Goal: Task Accomplishment & Management: Manage account settings

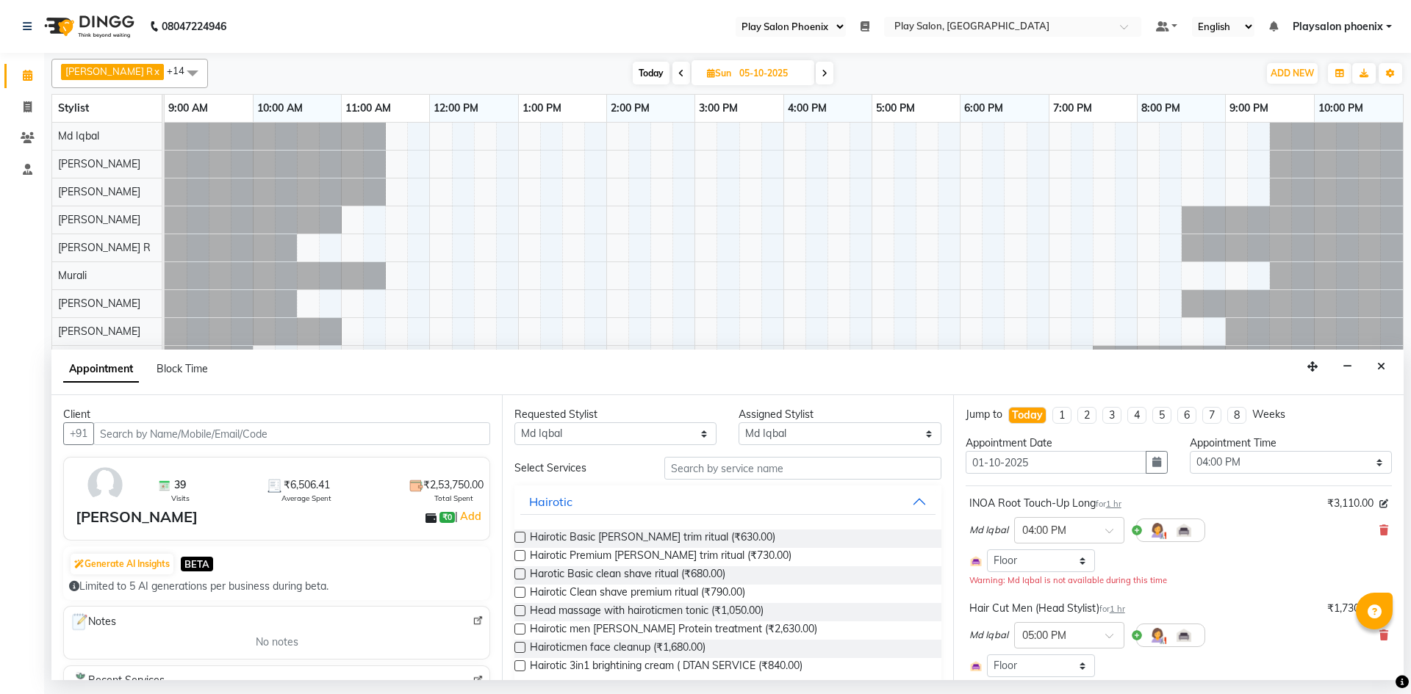
select select "90"
select select "81412"
select select "960"
select select "4216"
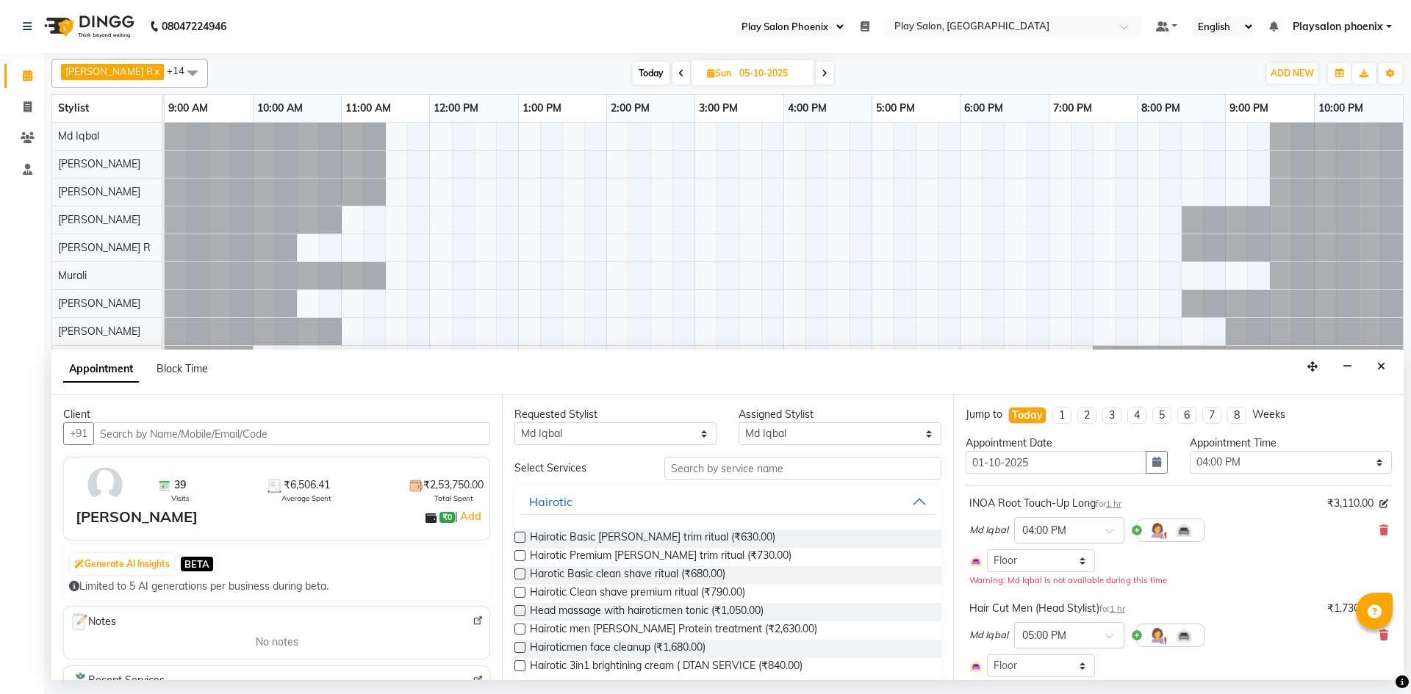
select select "4216"
select select "tentative"
click at [1379, 531] on icon at bounding box center [1383, 530] width 9 height 10
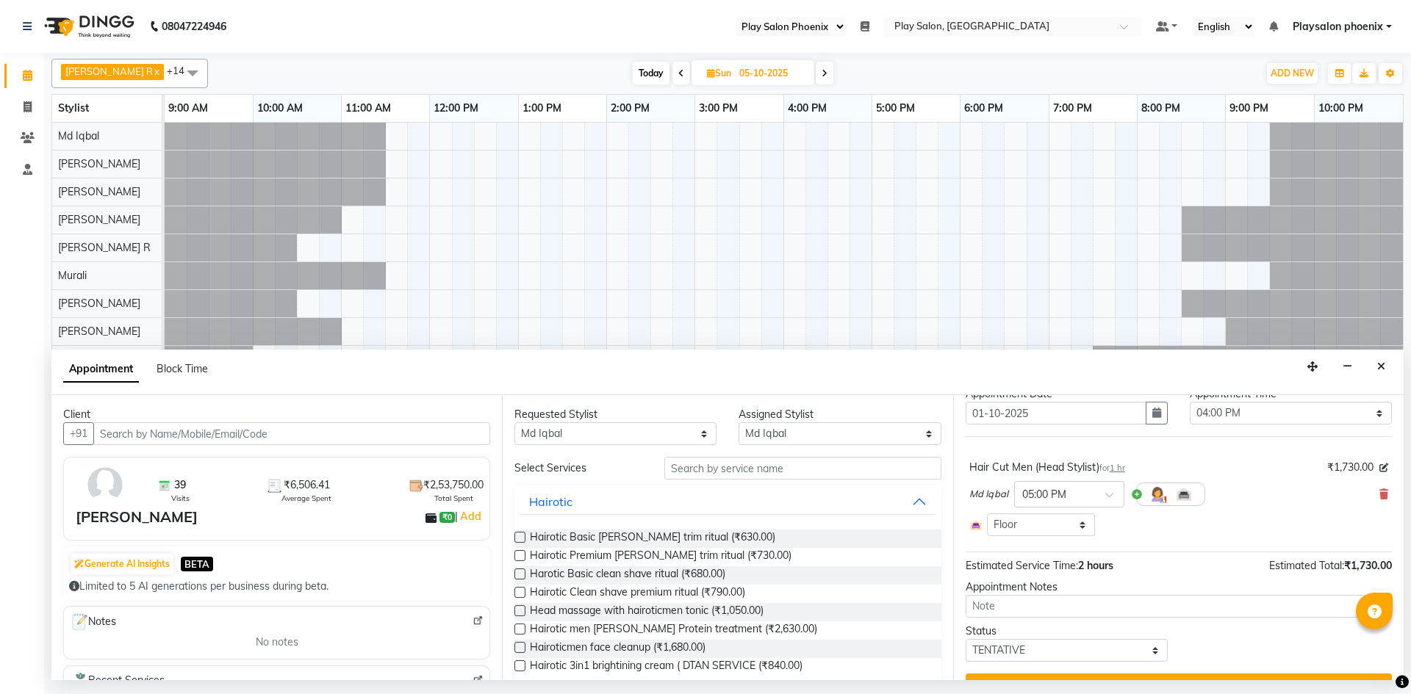
scroll to position [73, 0]
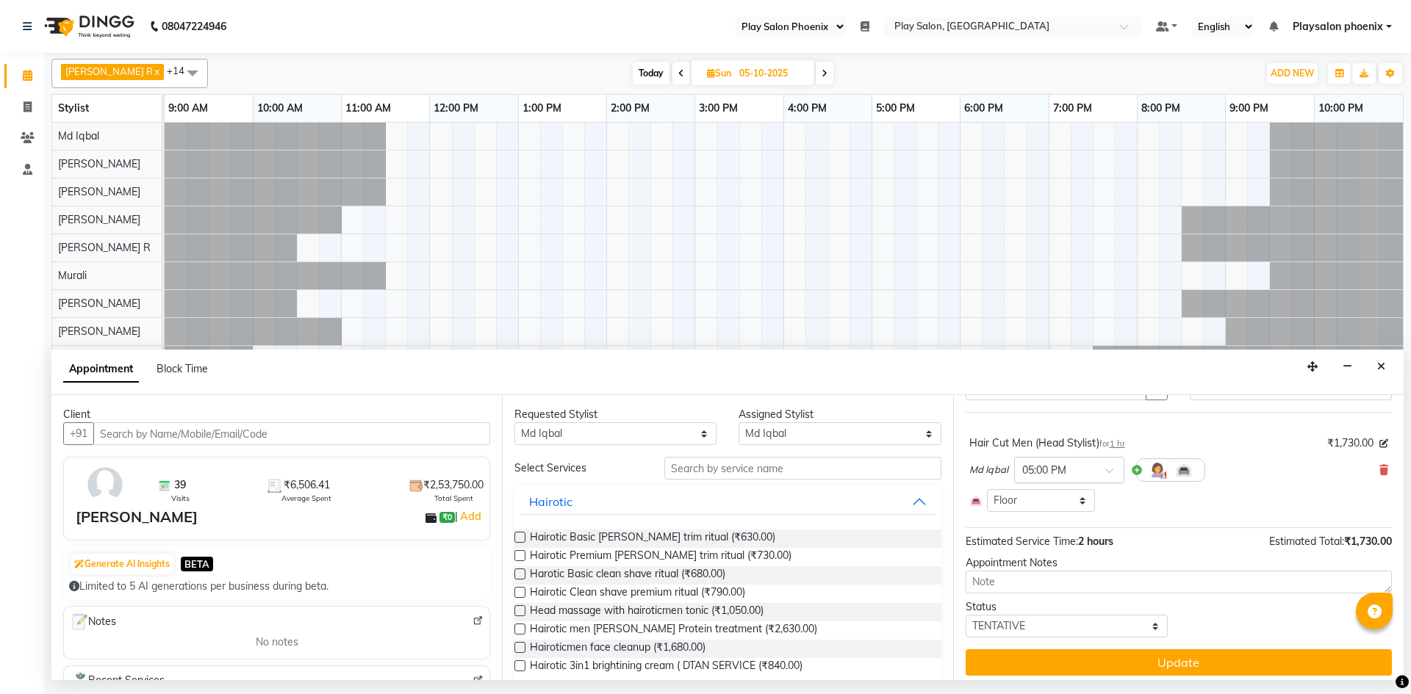
click at [1090, 475] on div at bounding box center [1069, 468] width 109 height 15
click at [1053, 506] on div "01:00 PM" at bounding box center [1069, 502] width 109 height 27
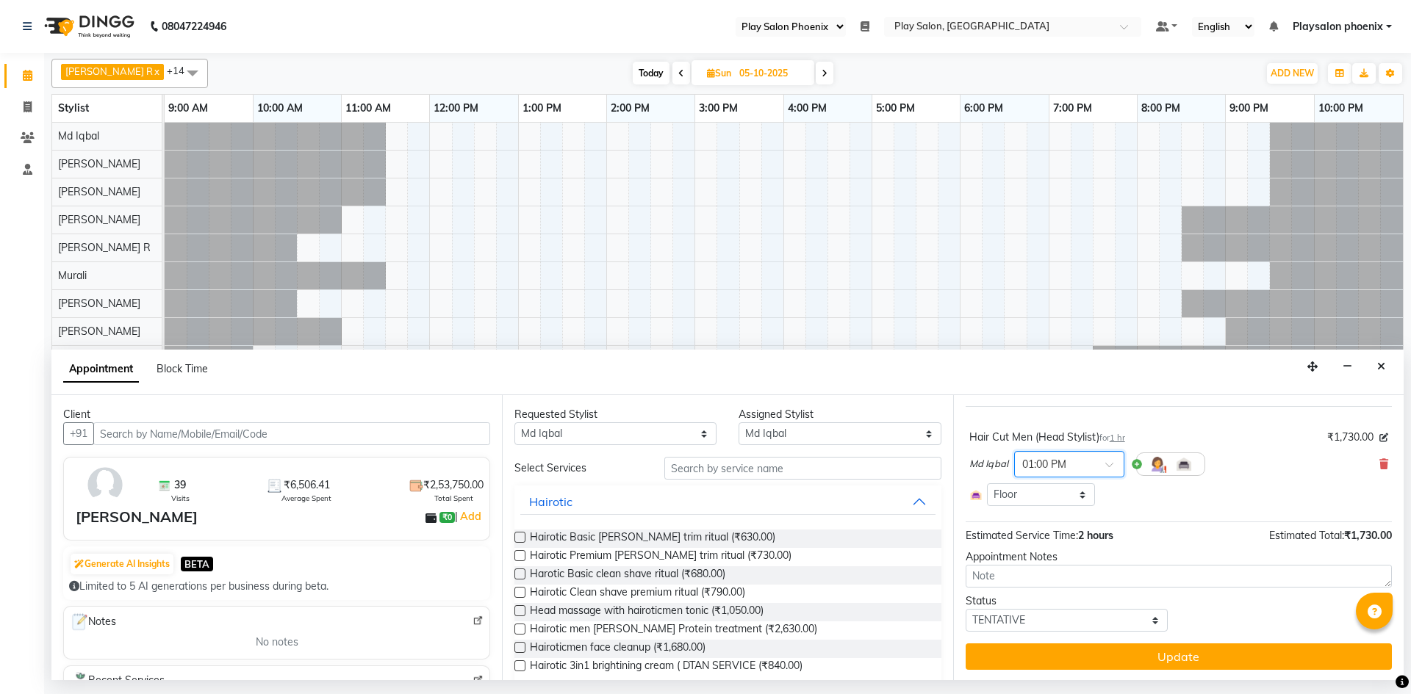
scroll to position [81, 0]
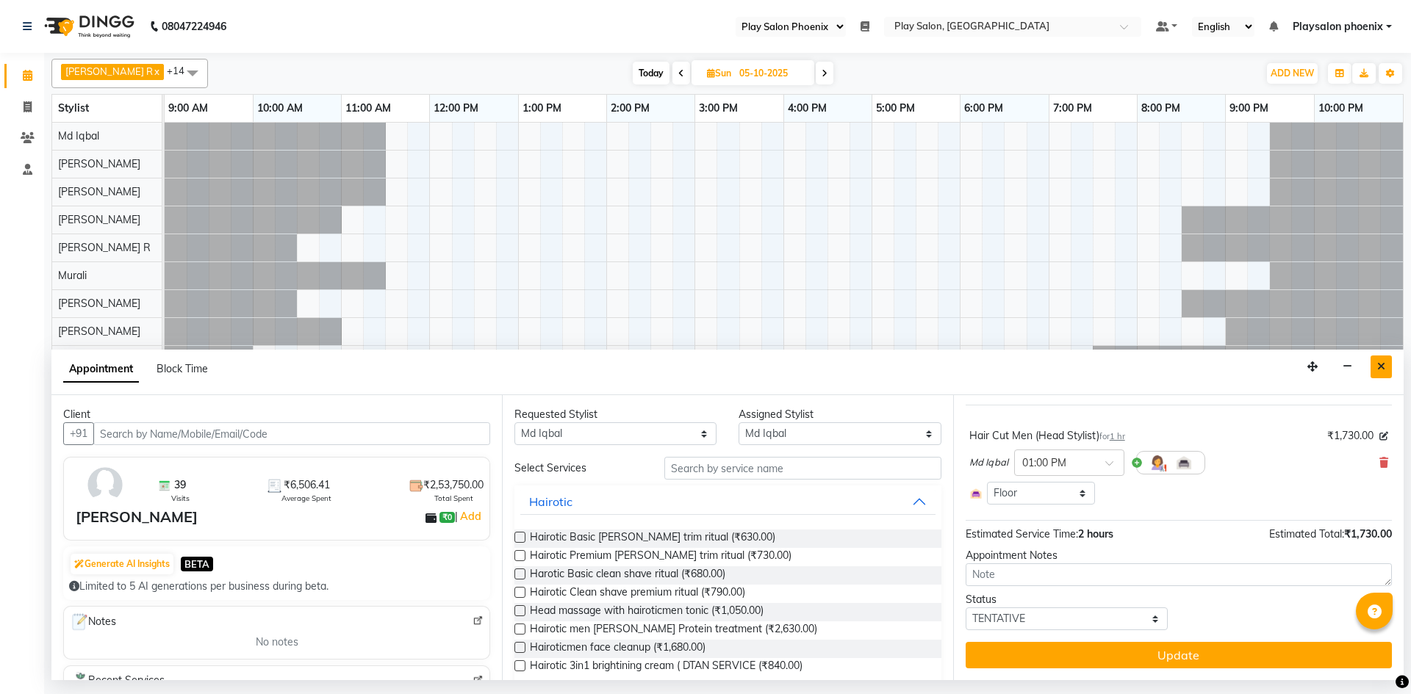
click at [1376, 367] on button "Close" at bounding box center [1380, 367] width 21 height 23
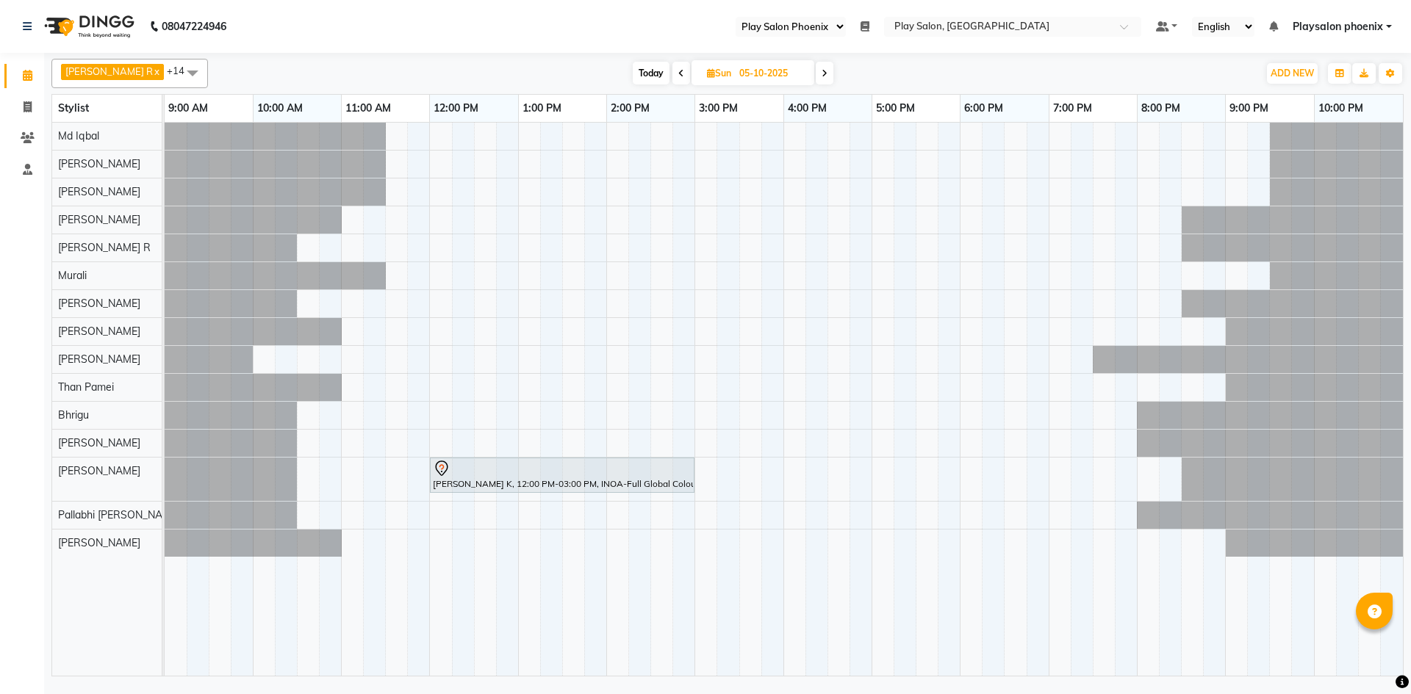
click at [633, 71] on span "Today" at bounding box center [651, 73] width 37 height 23
type input "01-10-2025"
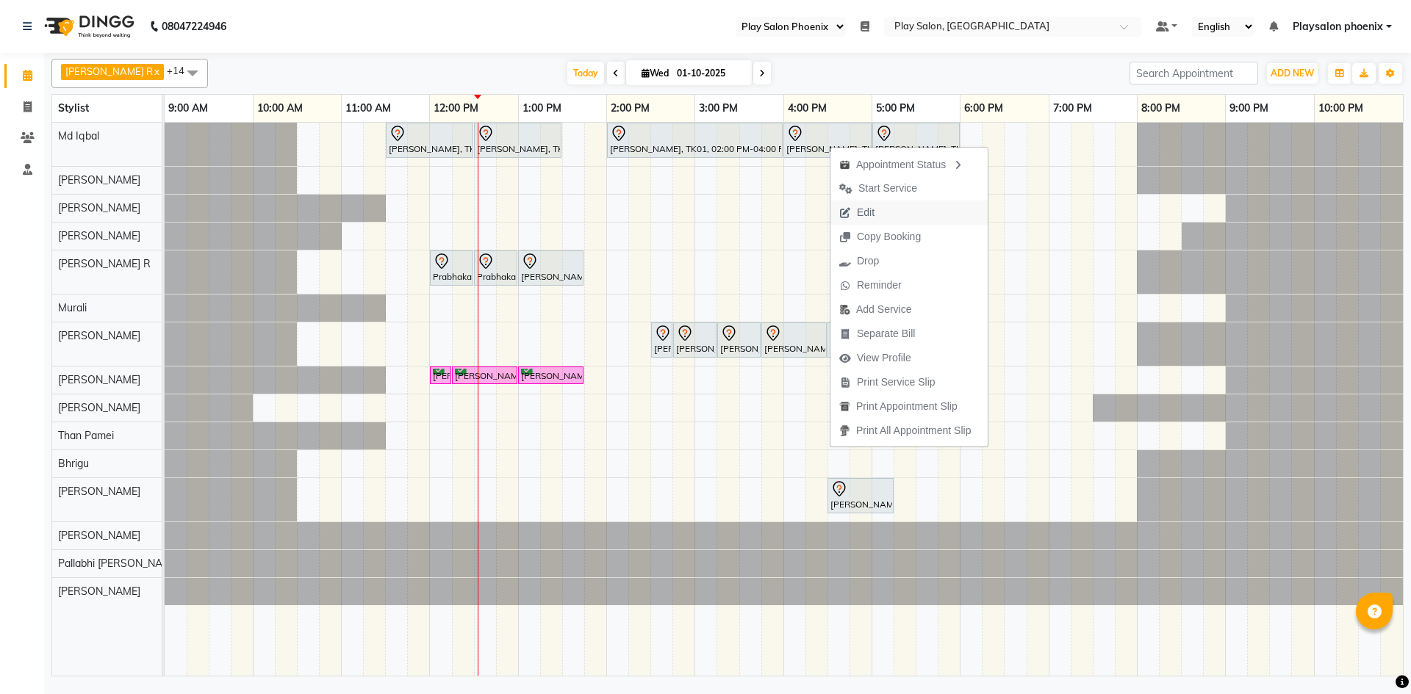
click at [874, 209] on span "Edit" at bounding box center [866, 212] width 18 height 15
select select "tentative"
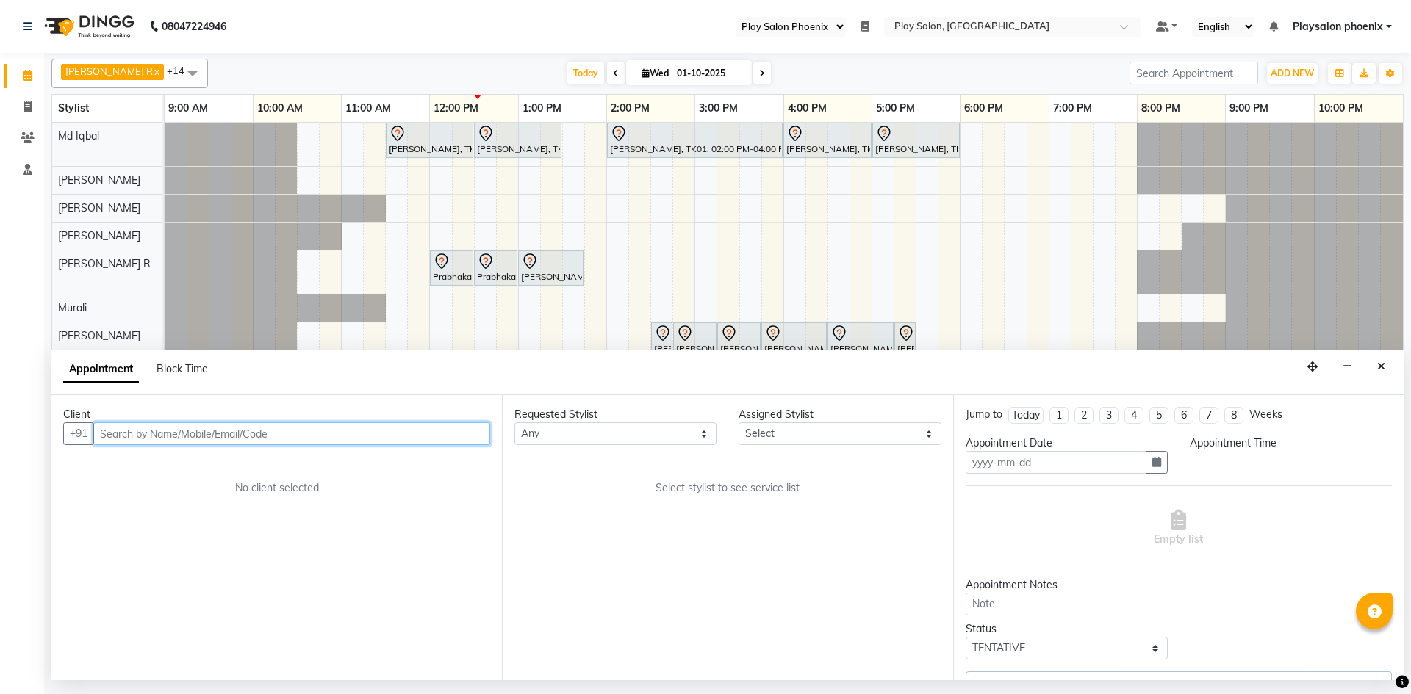
type input "01-10-2025"
select select "960"
select select "81412"
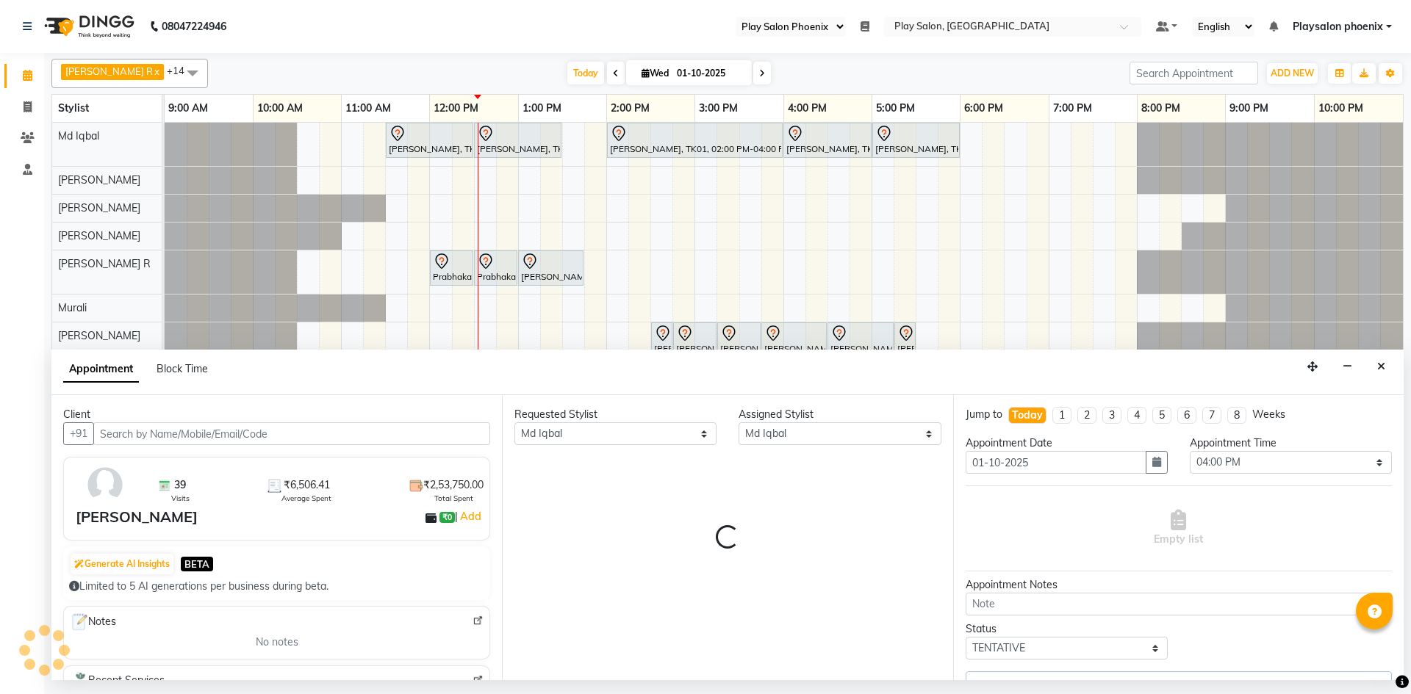
select select "4216"
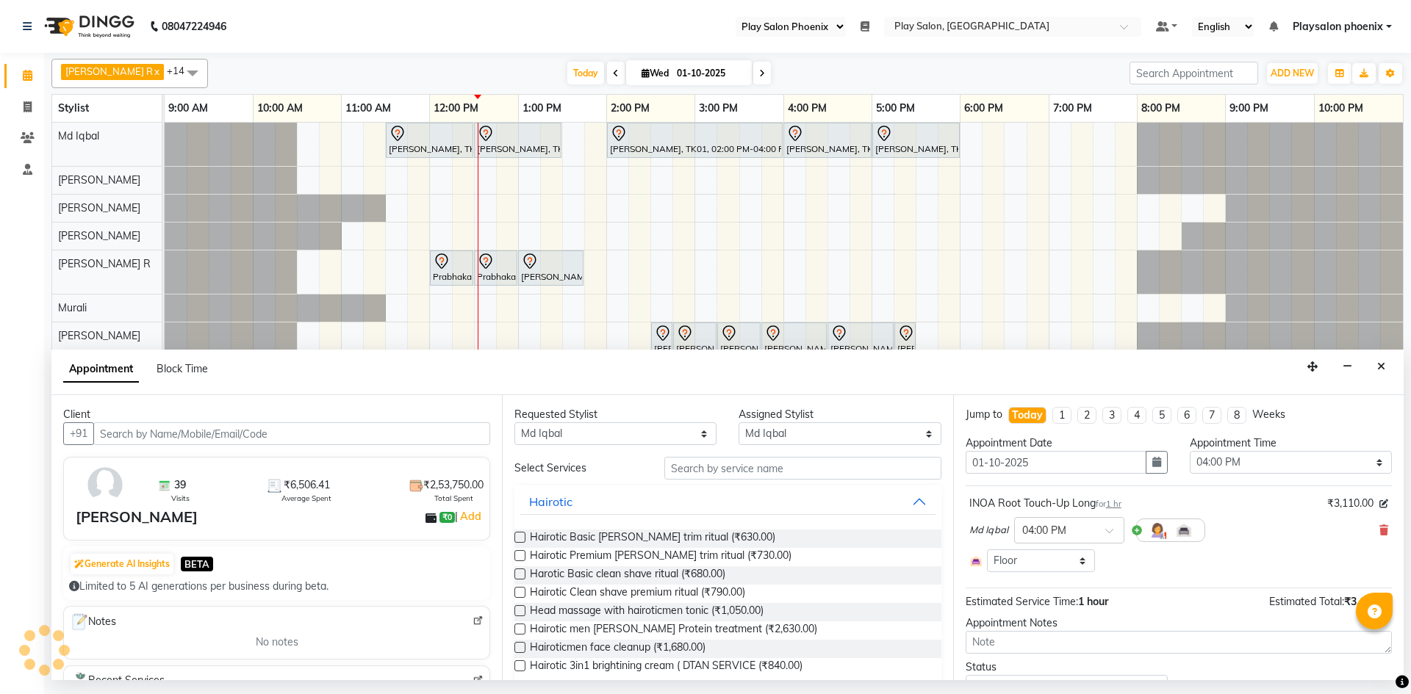
click at [687, 77] on input "01-10-2025" at bounding box center [708, 73] width 73 height 22
select select "10"
select select "2025"
select select "4216"
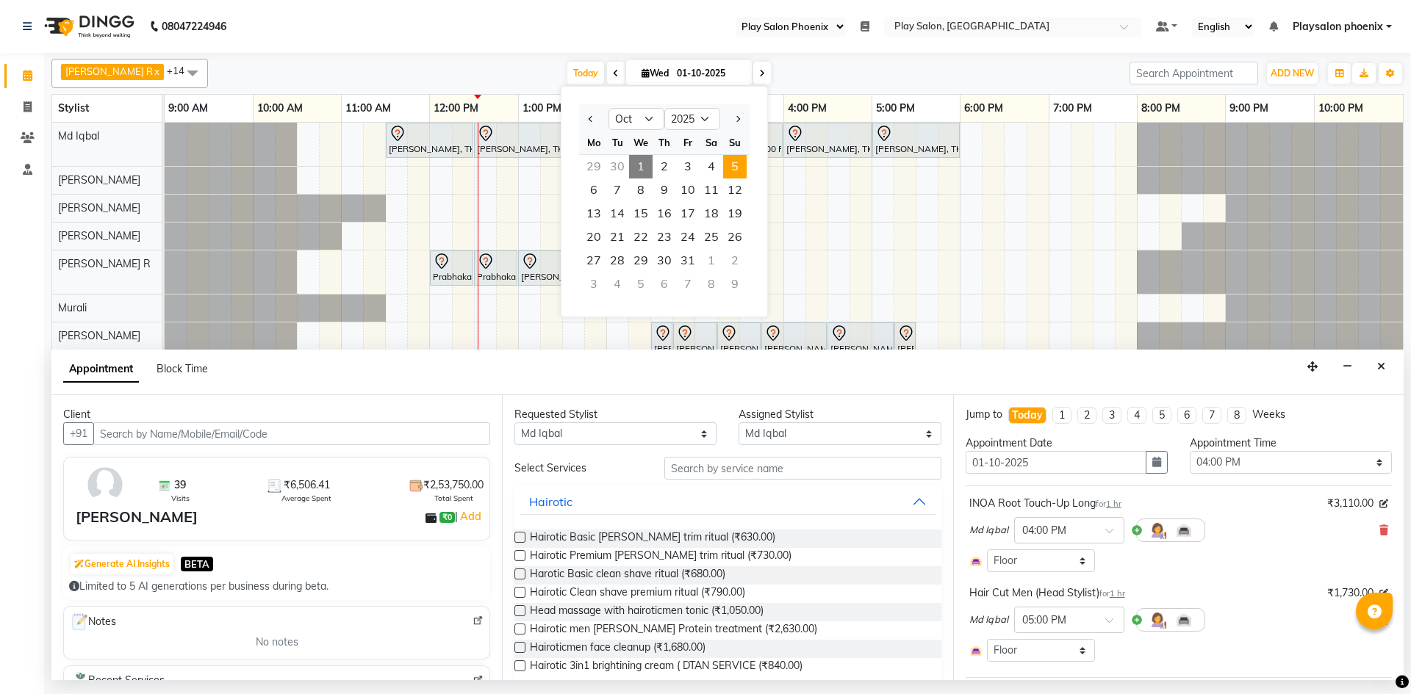
click at [733, 160] on span "5" at bounding box center [735, 167] width 24 height 24
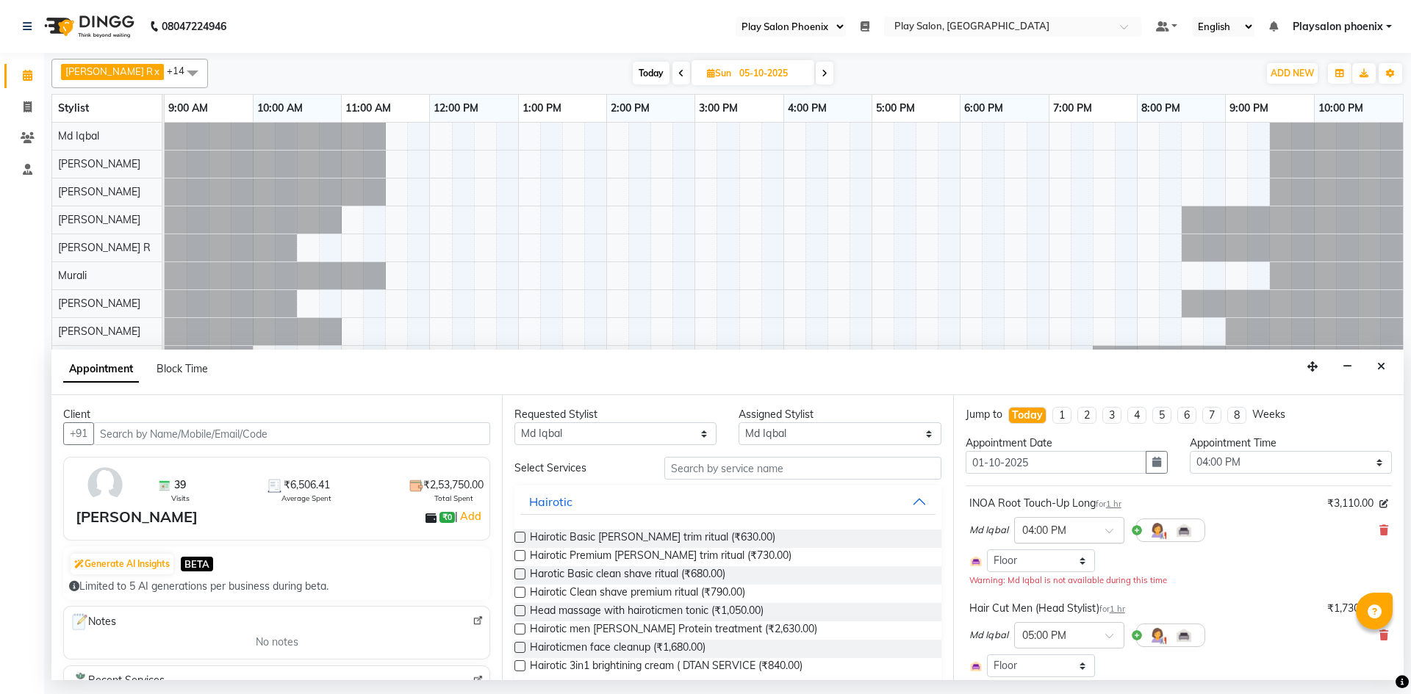
click at [1100, 531] on div at bounding box center [1069, 529] width 109 height 15
click at [1063, 594] on div "01:00 PM" at bounding box center [1069, 598] width 109 height 27
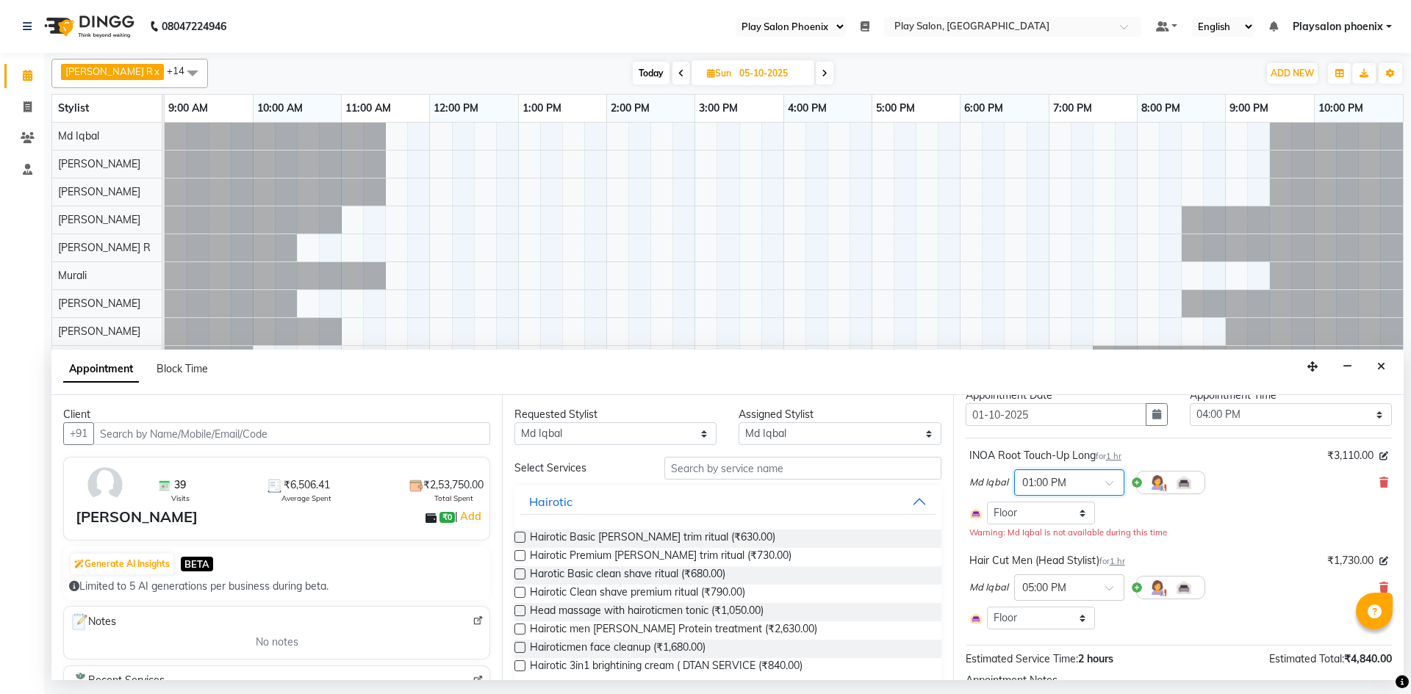
scroll to position [73, 0]
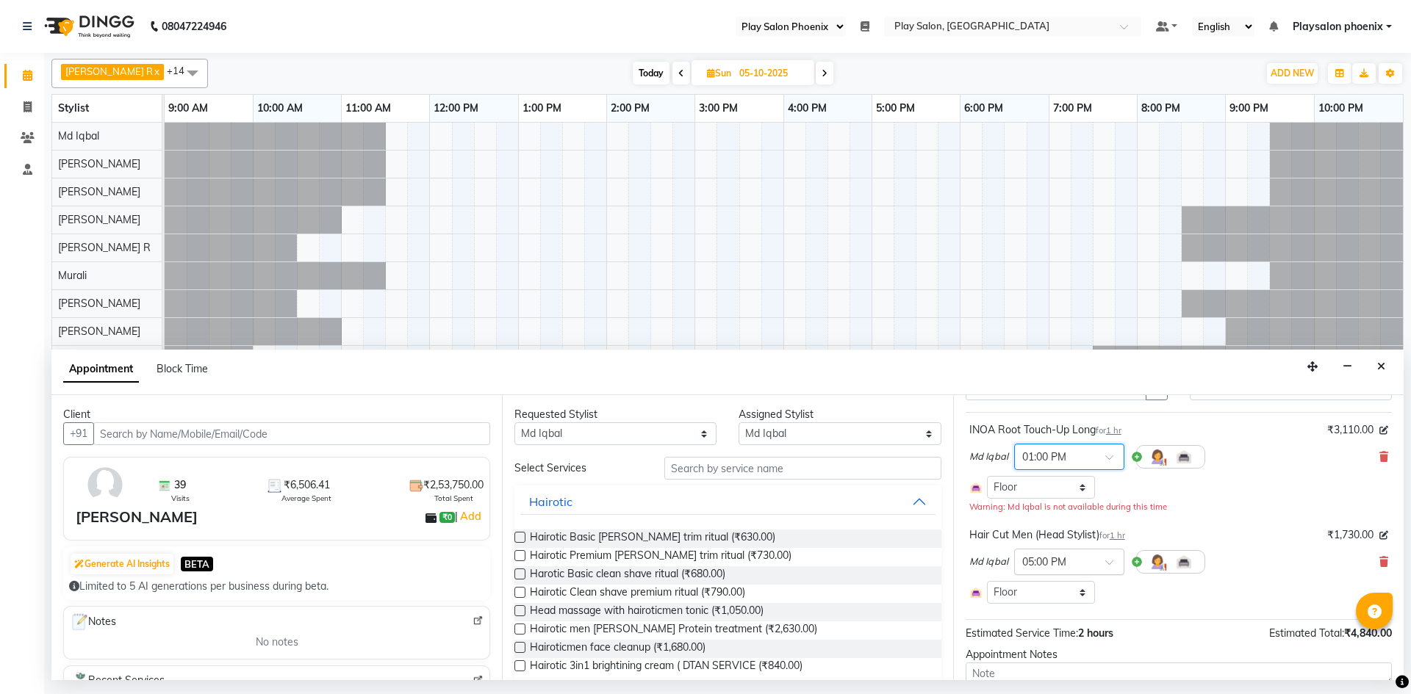
click at [1100, 562] on div at bounding box center [1069, 560] width 109 height 15
click at [1053, 626] on div "02:00 PM" at bounding box center [1069, 630] width 109 height 27
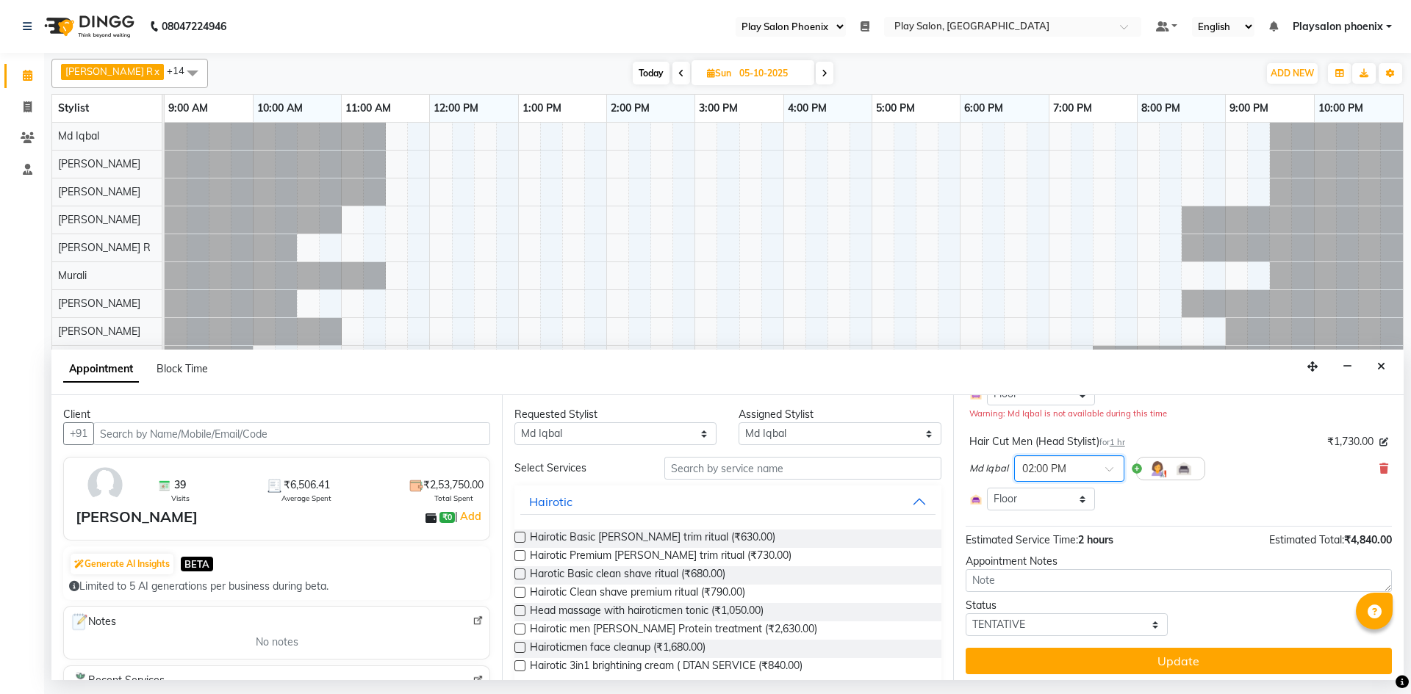
scroll to position [173, 0]
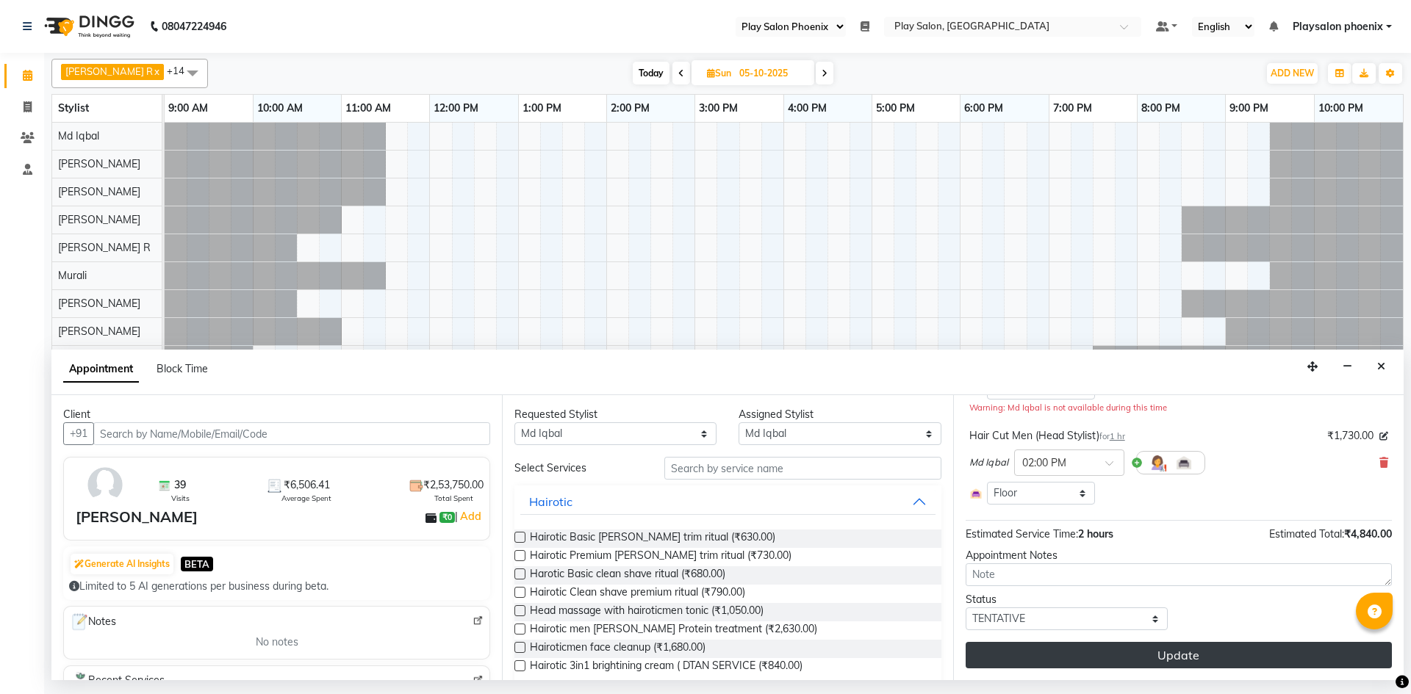
click at [1165, 654] on button "Update" at bounding box center [1179, 655] width 426 height 26
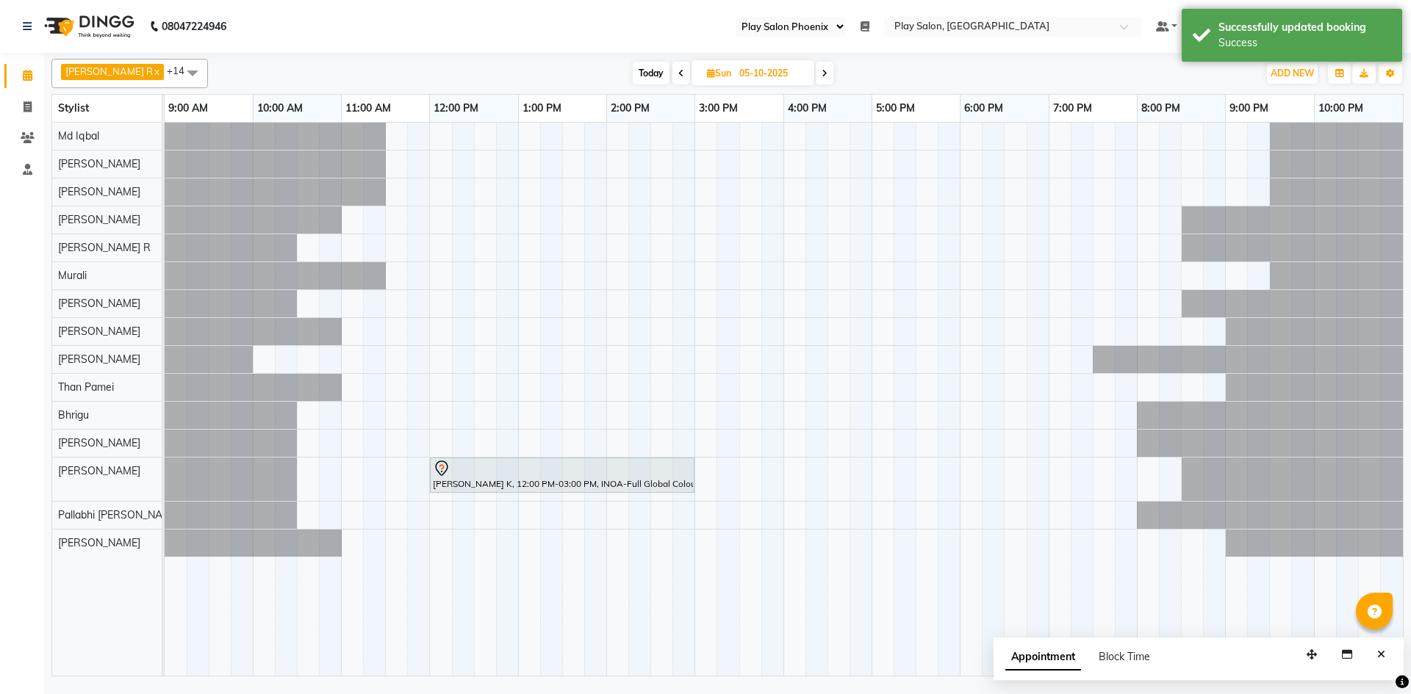
click at [641, 70] on span "Today" at bounding box center [651, 73] width 37 height 23
type input "01-10-2025"
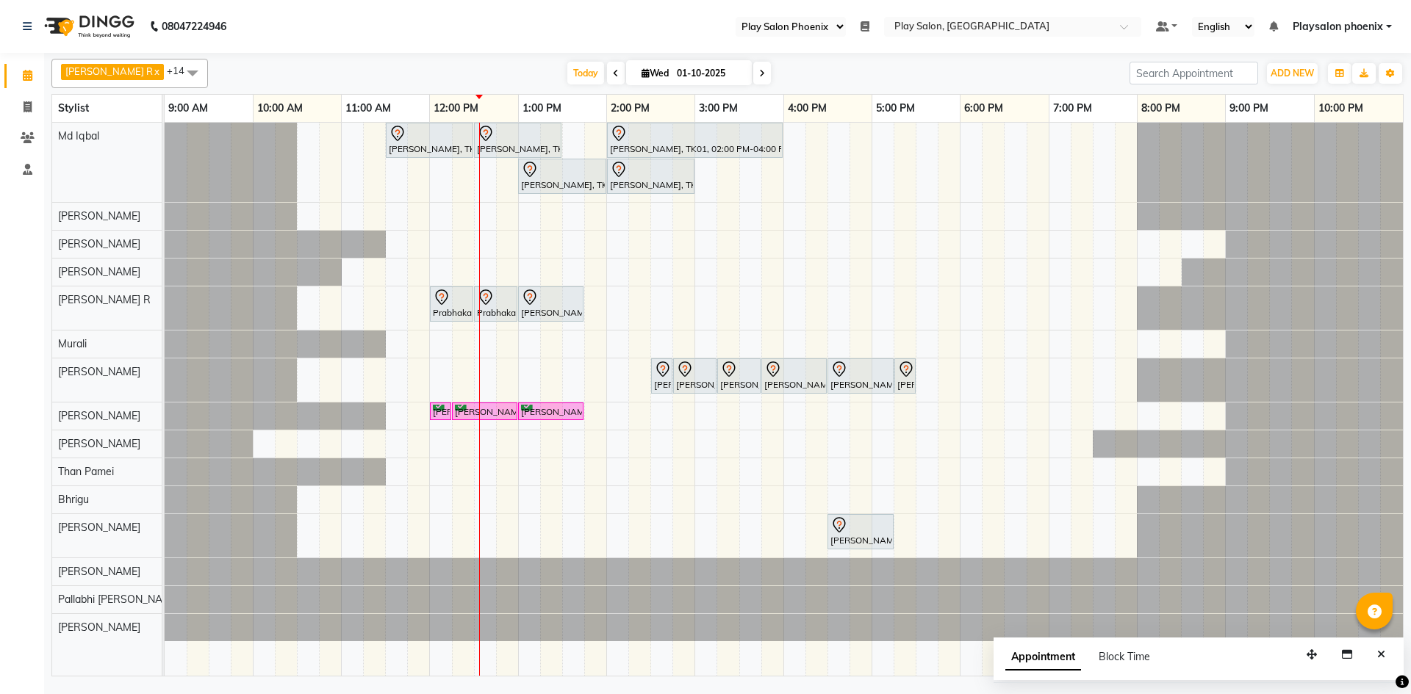
click at [712, 76] on input "01-10-2025" at bounding box center [708, 73] width 73 height 22
select select "10"
select select "2025"
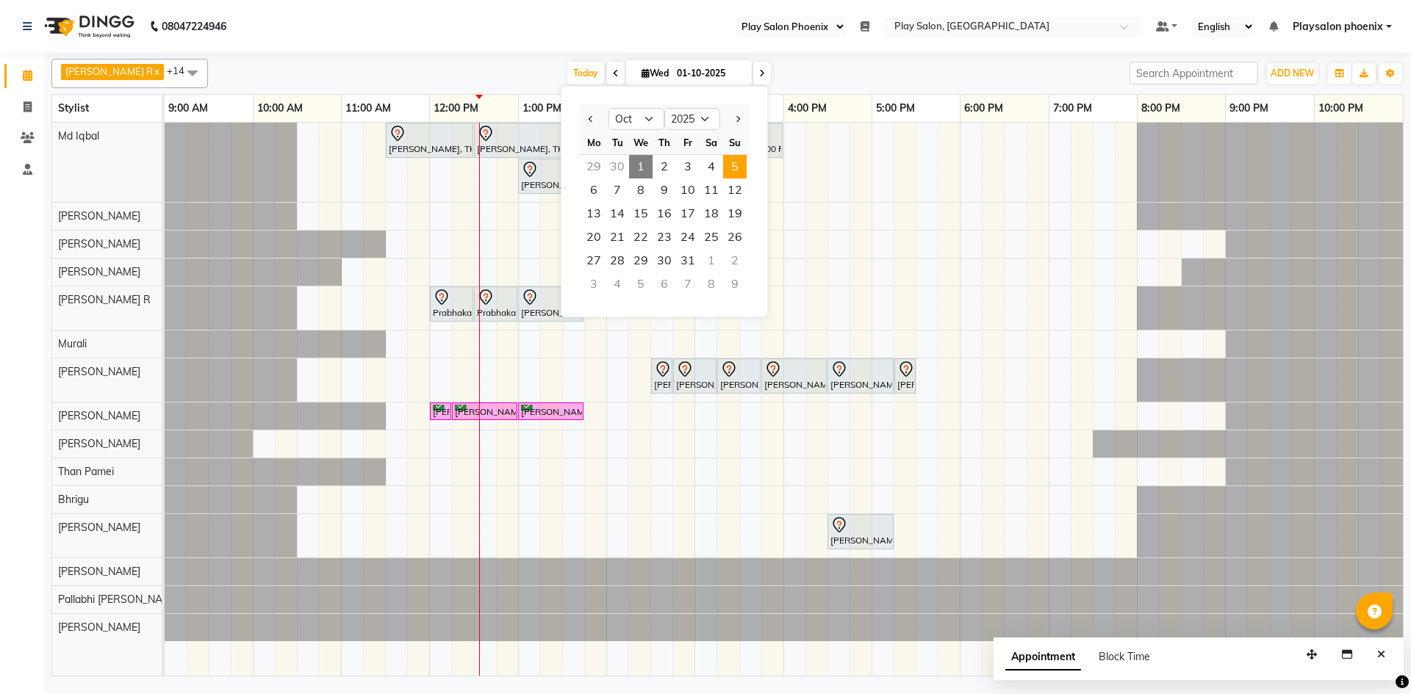
click at [735, 160] on span "5" at bounding box center [735, 167] width 24 height 24
type input "05-10-2025"
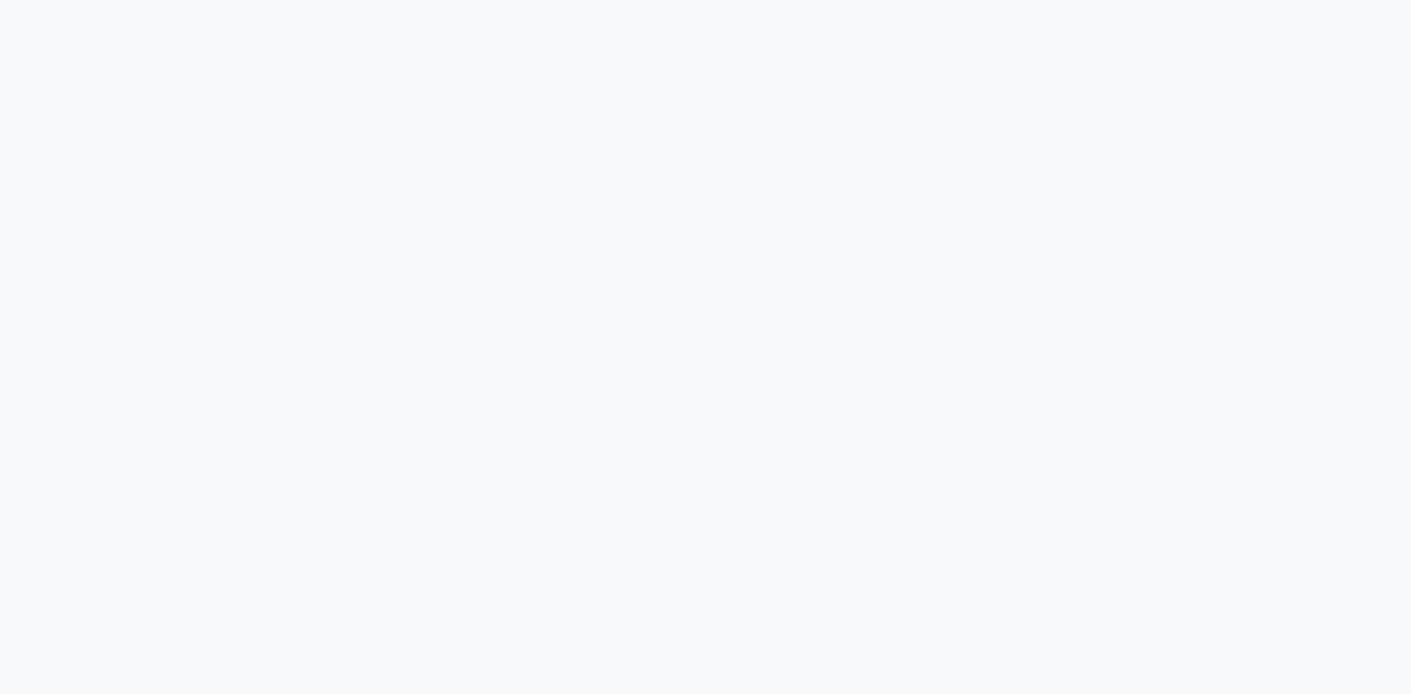
select select "service"
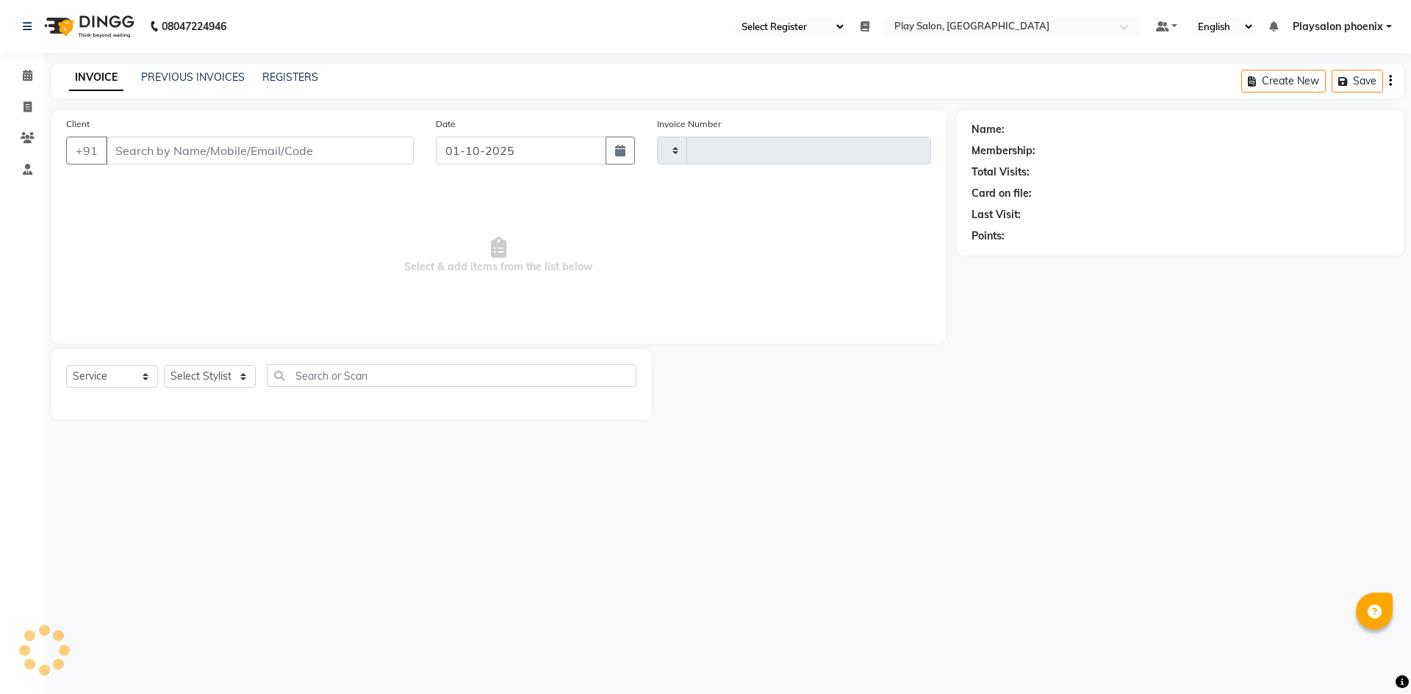
select select "90"
type input "3344"
select select "8350"
click at [23, 81] on span at bounding box center [28, 76] width 26 height 17
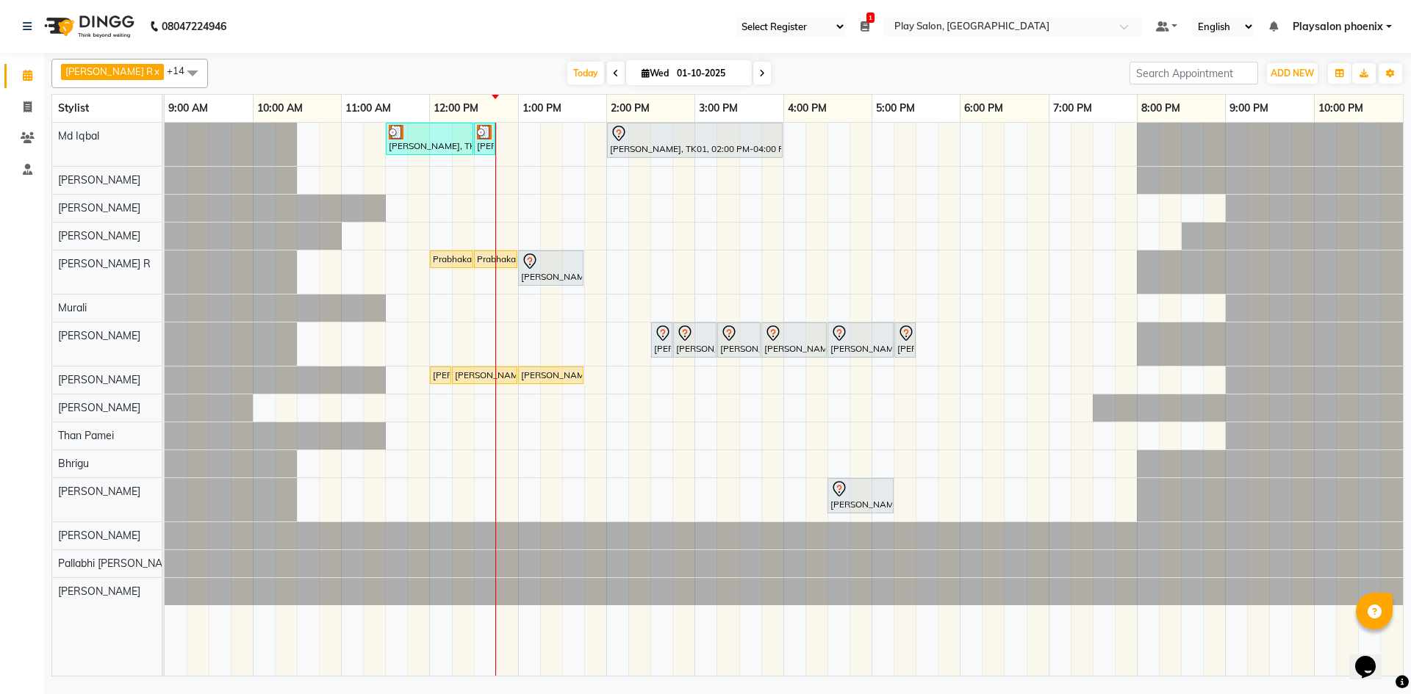
click at [696, 65] on input "01-10-2025" at bounding box center [708, 73] width 73 height 22
select select "10"
select select "2025"
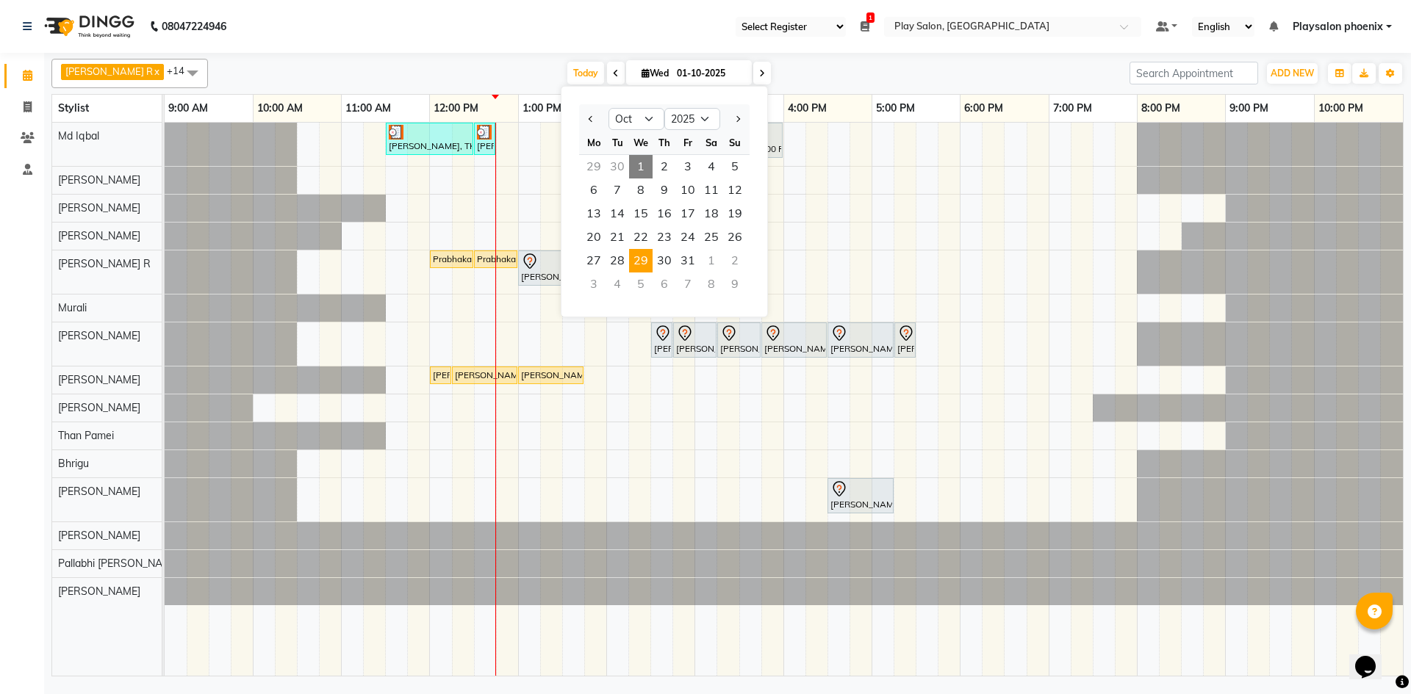
click at [639, 259] on span "29" at bounding box center [641, 261] width 24 height 24
type input "29-10-2025"
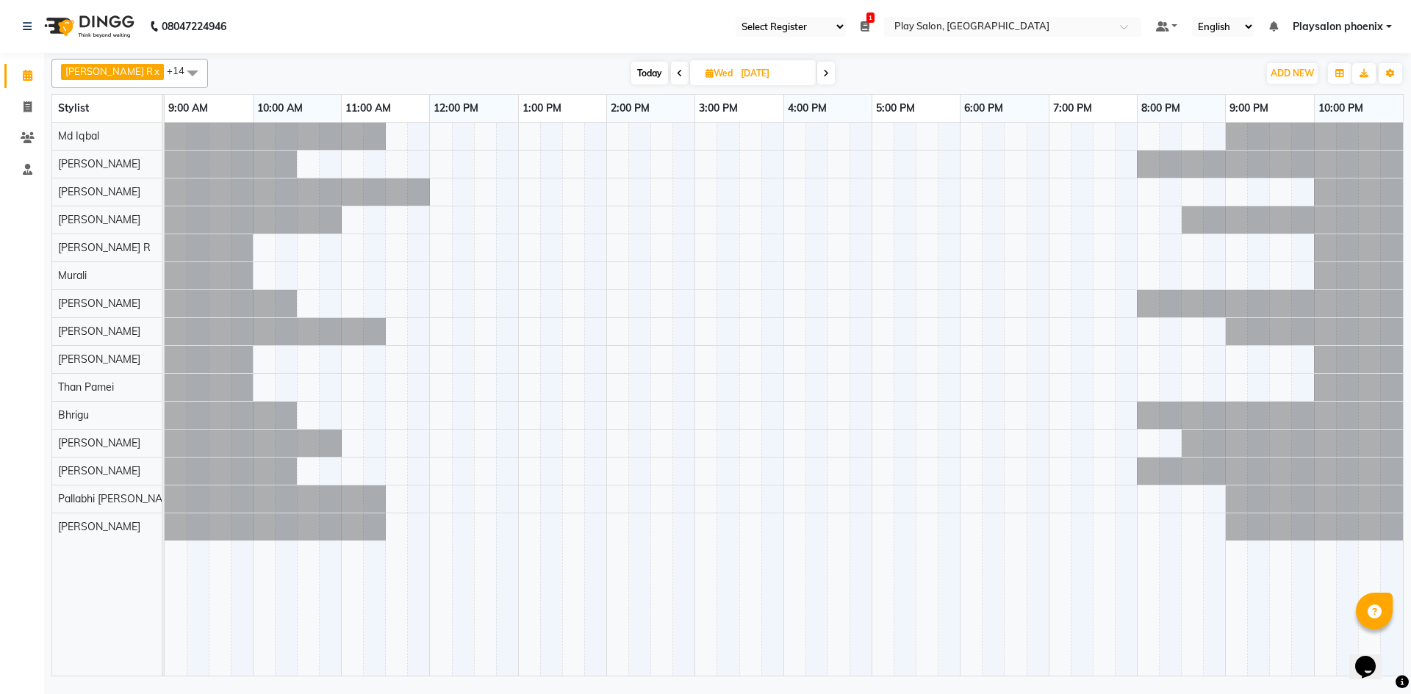
click at [165, 137] on div at bounding box center [165, 136] width 0 height 27
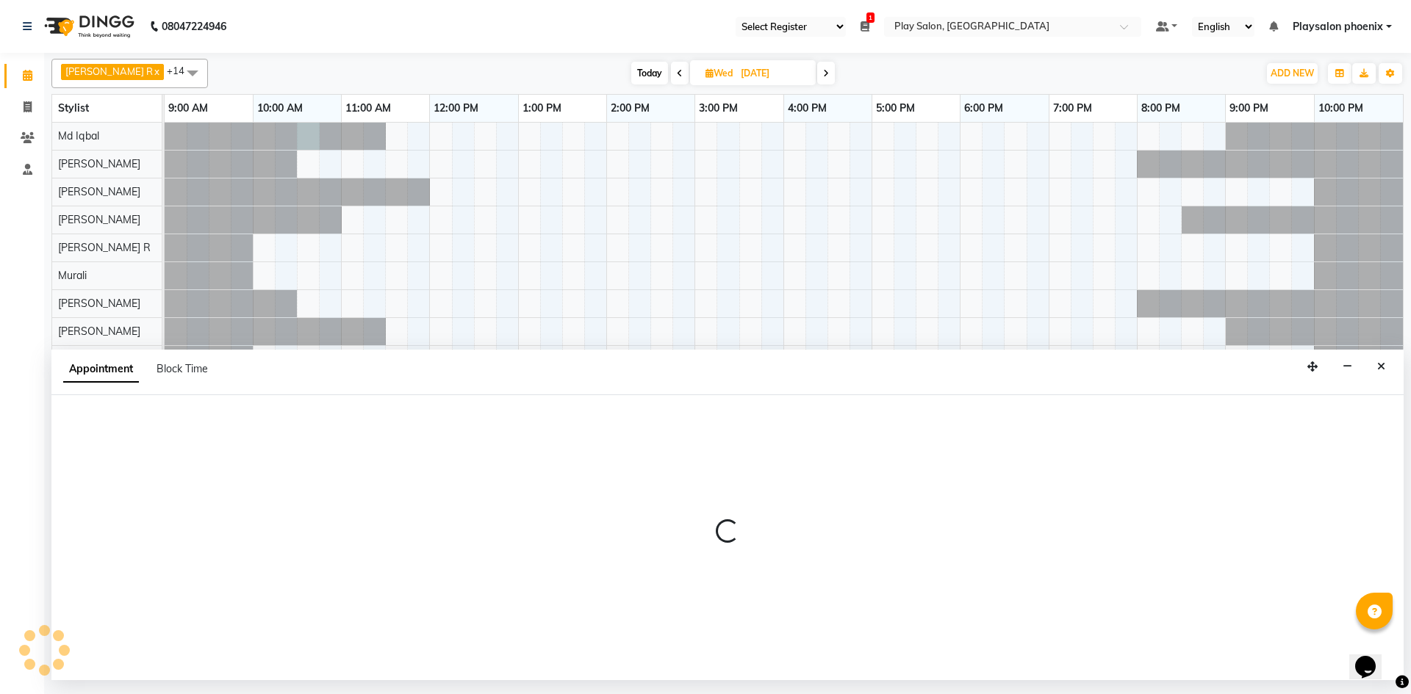
select select "81412"
select select "tentative"
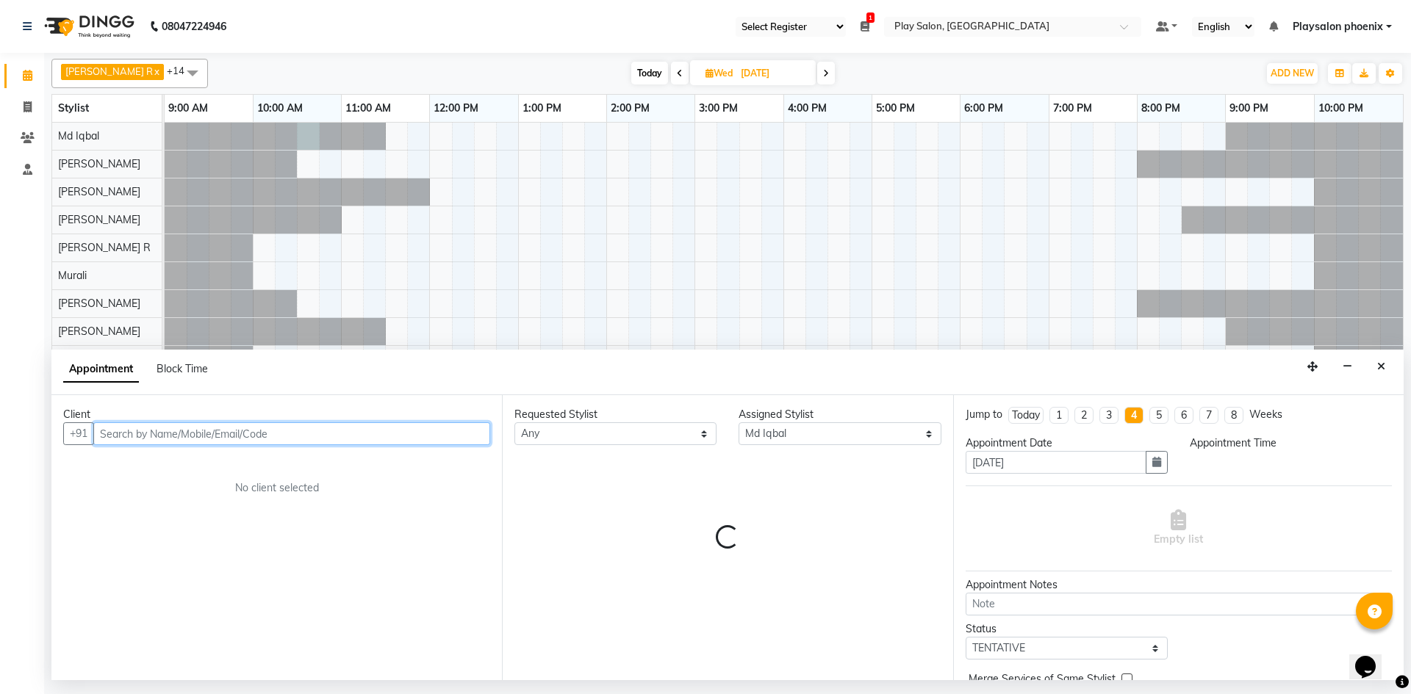
select select "630"
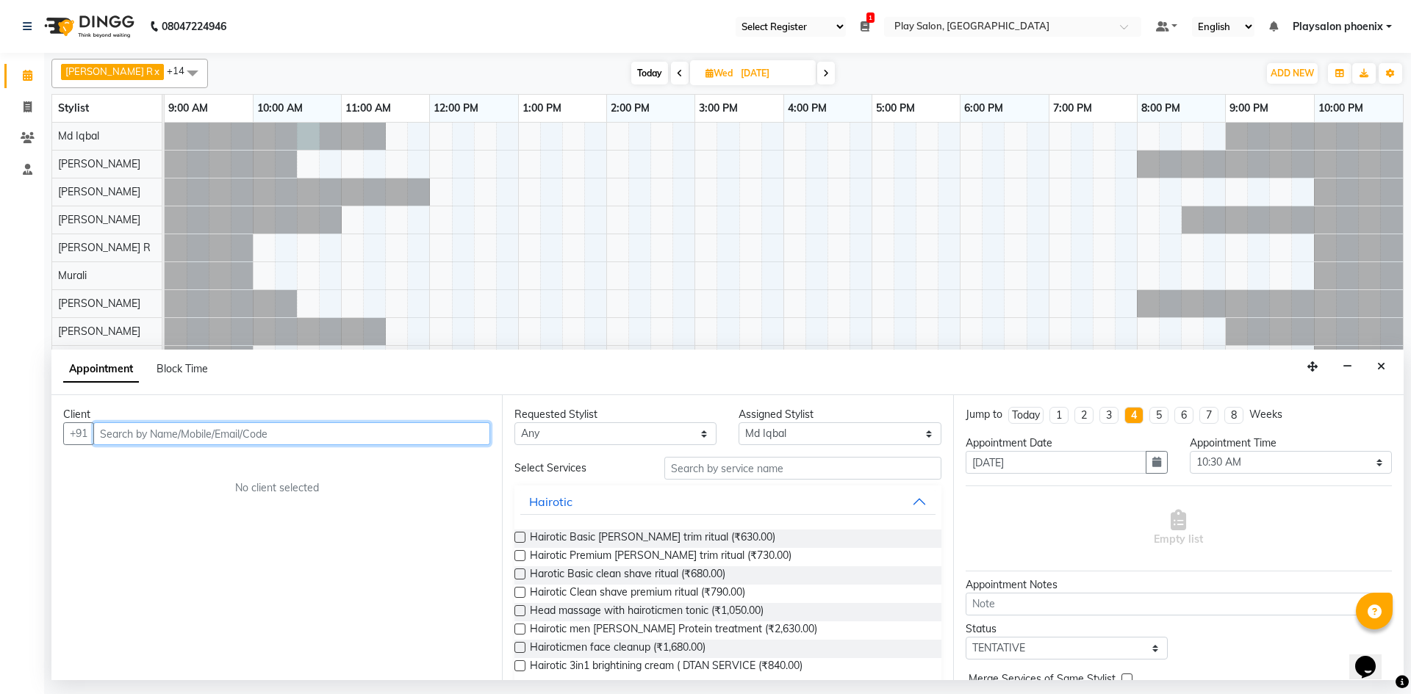
click at [186, 431] on input "text" at bounding box center [291, 434] width 397 height 23
paste input "77******11"
type input "77******11"
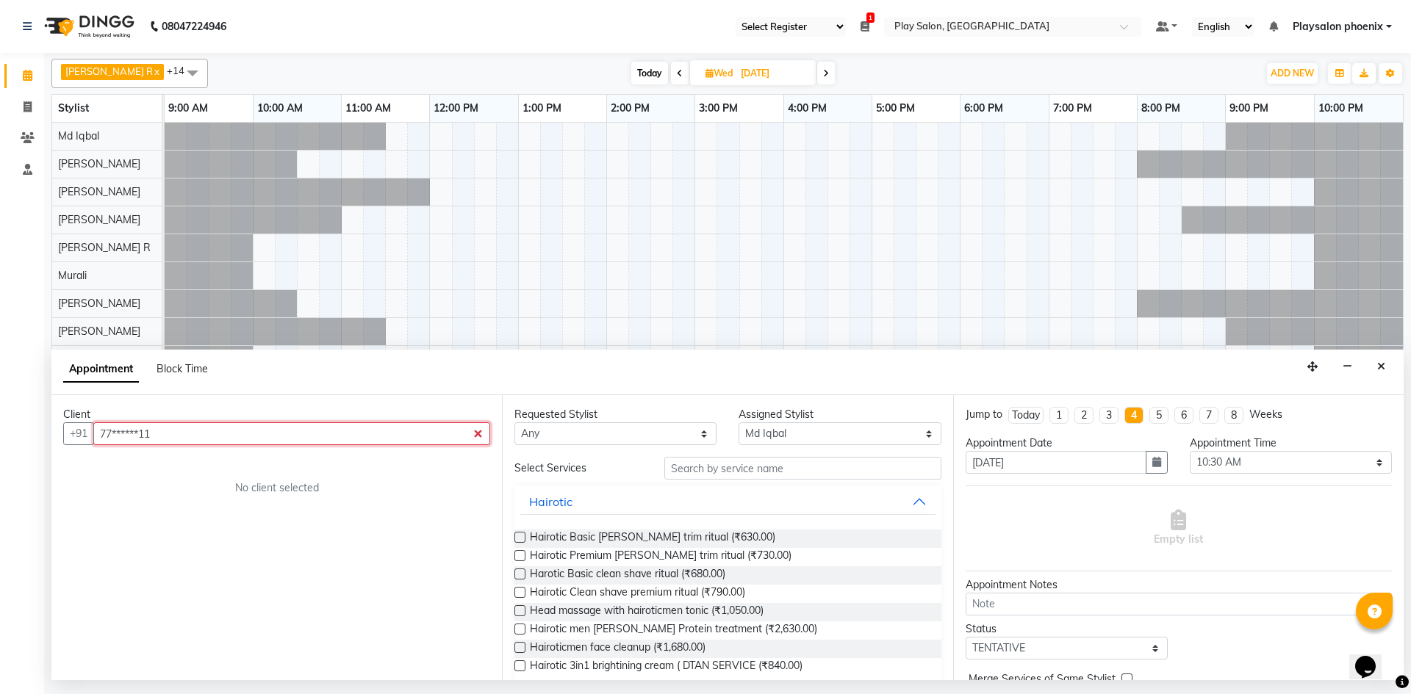
drag, startPoint x: 287, startPoint y: 435, endPoint x: 43, endPoint y: 466, distance: 246.6
click at [31, 465] on app-home "08047224946 Select Register Play Salon Play Salon Phoenix 1 Daily Open Register…" at bounding box center [705, 340] width 1411 height 680
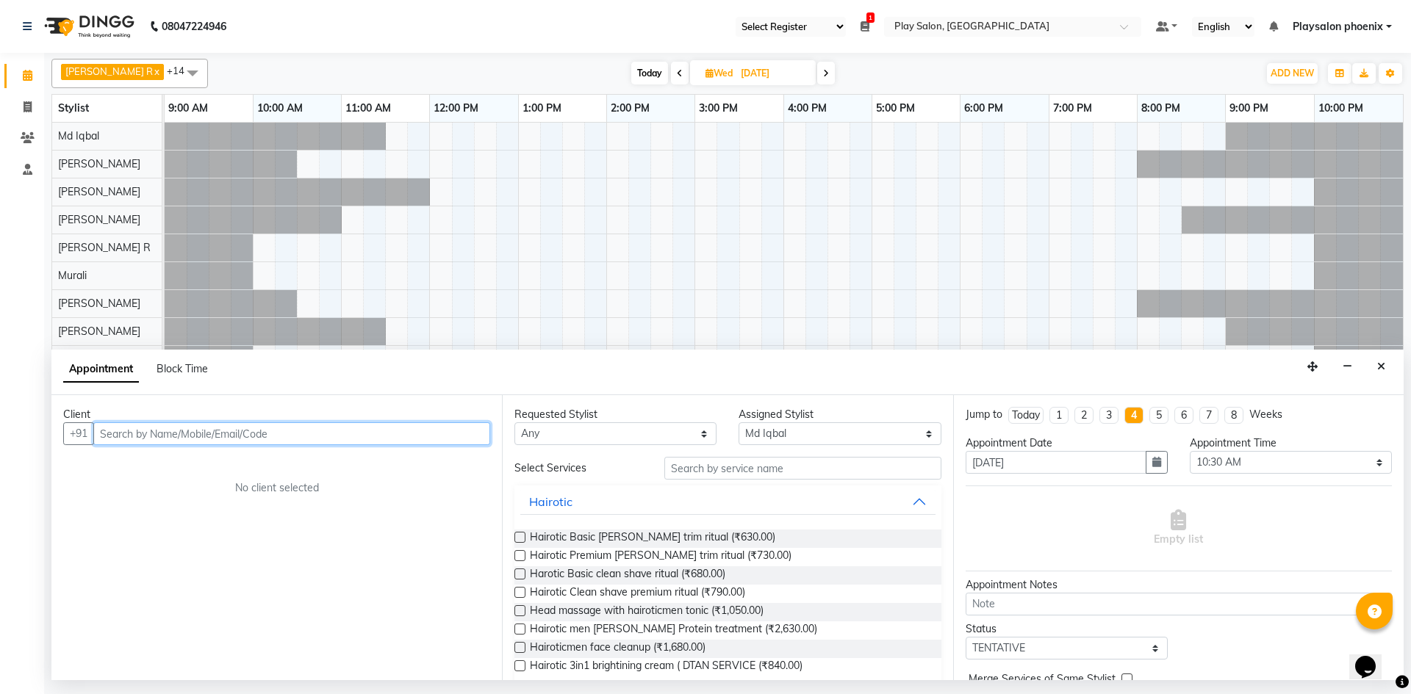
paste input "7795359111"
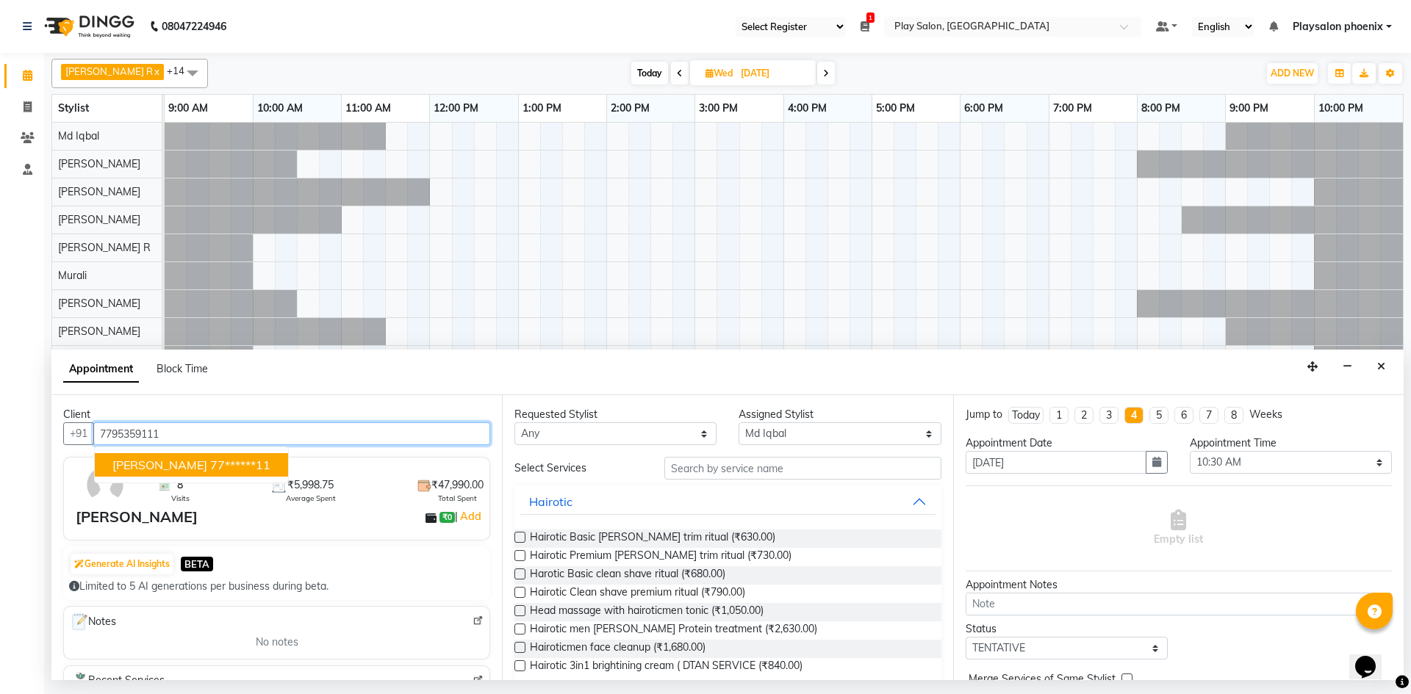
click at [215, 458] on ngb-highlight "77******11" at bounding box center [240, 465] width 60 height 15
type input "77******11"
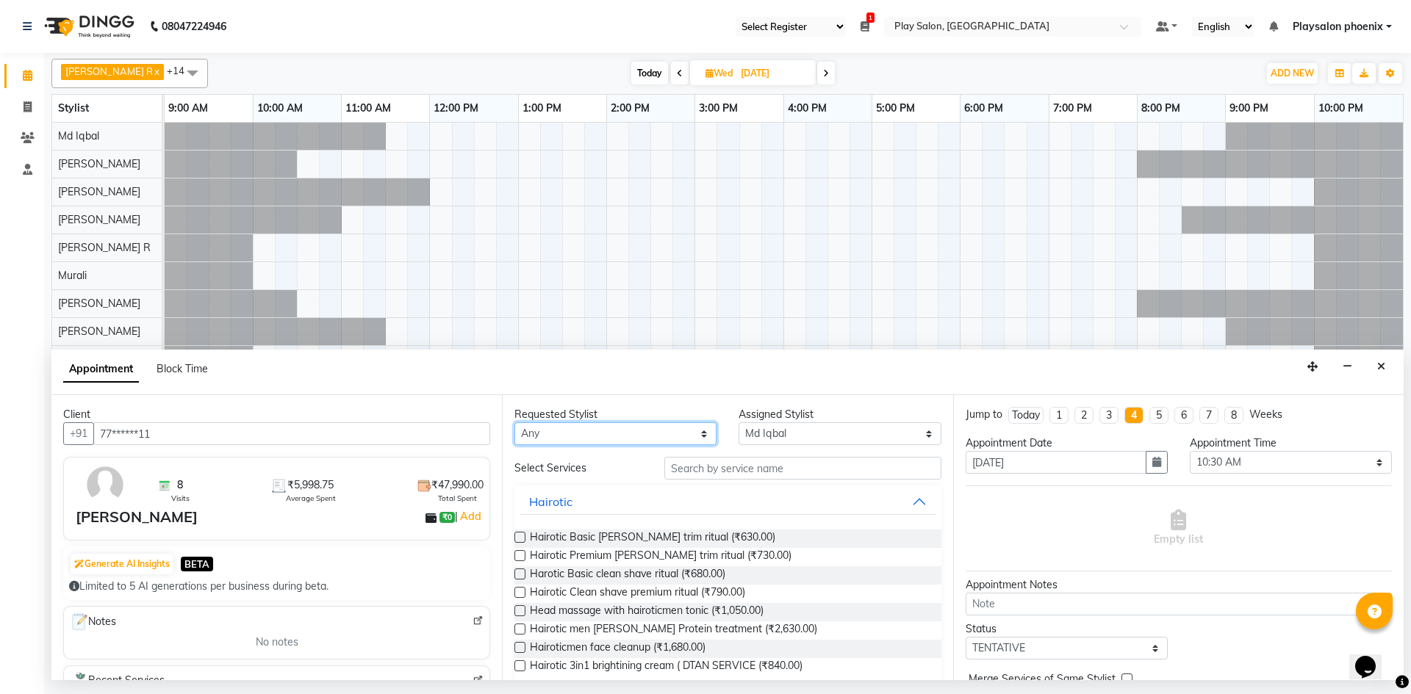
click at [683, 440] on select "Any Albaz Ali Aravind Bhrigu Chytra Diksha Tamang General Technician . Imran An…" at bounding box center [615, 434] width 202 height 23
select select "81412"
click at [514, 423] on select "Any Albaz Ali Aravind Bhrigu Chytra Diksha Tamang General Technician . Imran An…" at bounding box center [615, 434] width 202 height 23
click at [719, 469] on input "text" at bounding box center [802, 468] width 277 height 23
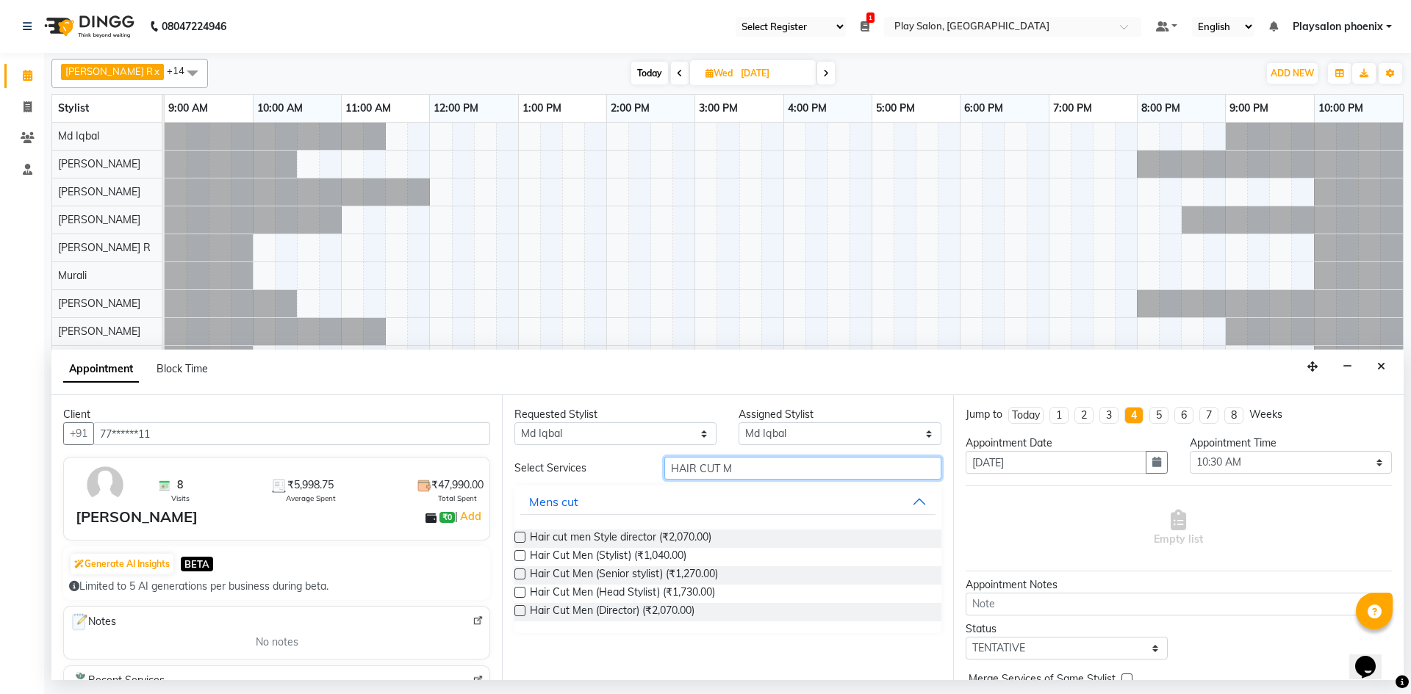
type input "HAIR CUT M"
click at [520, 611] on label at bounding box center [519, 610] width 11 height 11
click at [520, 611] on input "checkbox" at bounding box center [519, 613] width 10 height 10
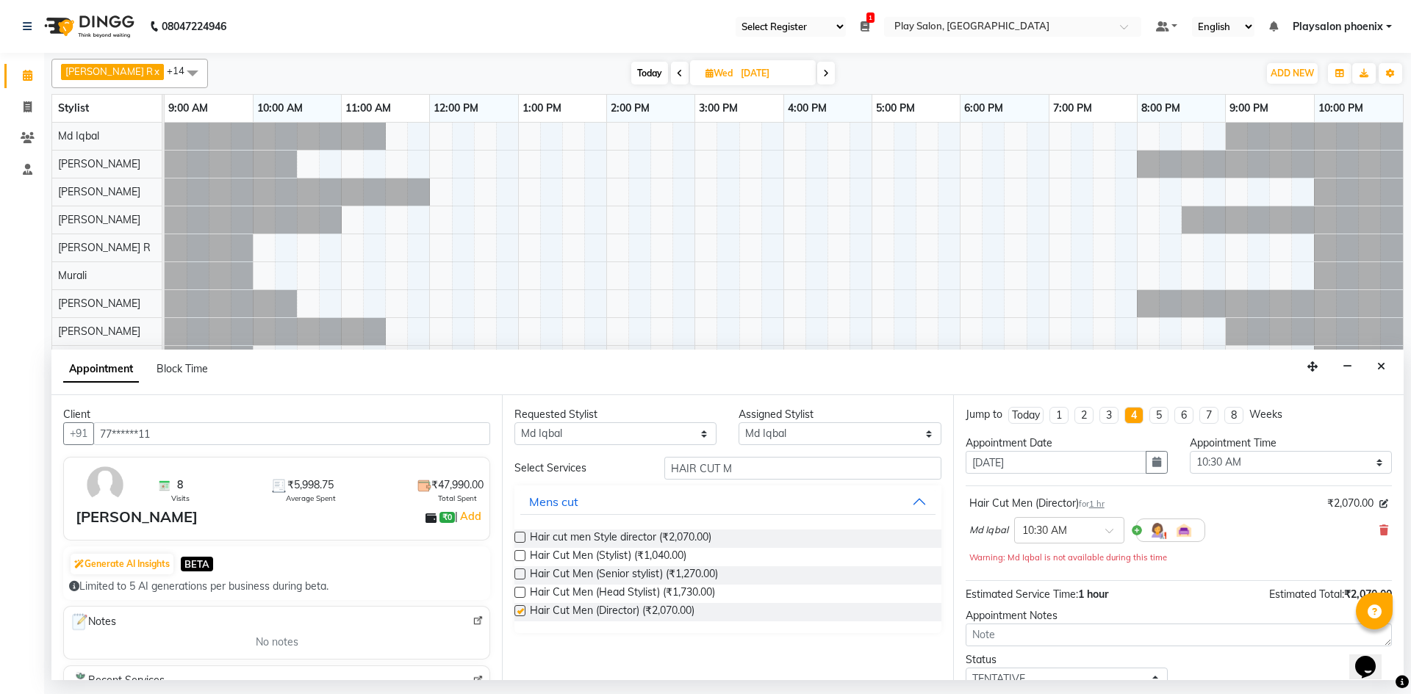
checkbox input "false"
drag, startPoint x: 786, startPoint y: 467, endPoint x: 601, endPoint y: 467, distance: 185.2
click at [601, 467] on div "Select Services HAIR CUT M" at bounding box center [727, 468] width 448 height 23
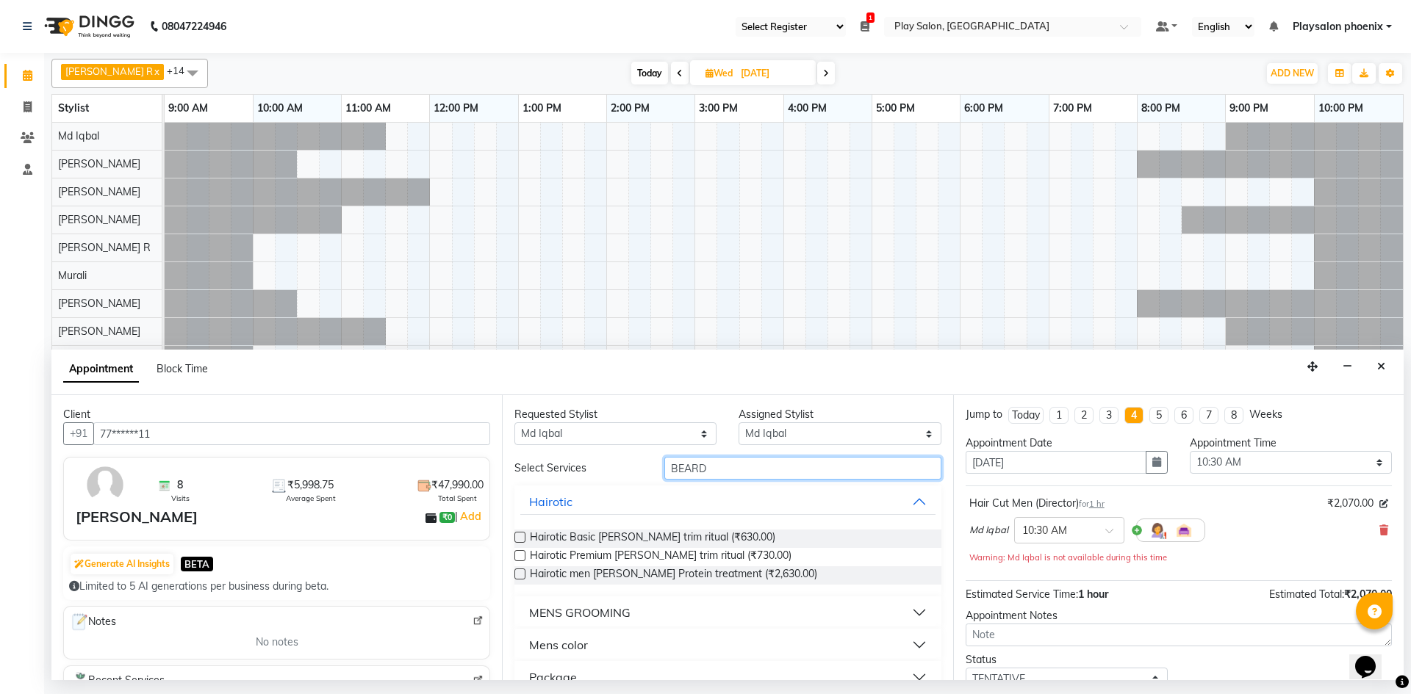
type input "BEARD"
click at [617, 614] on div "MENS GROOMING" at bounding box center [579, 613] width 101 height 18
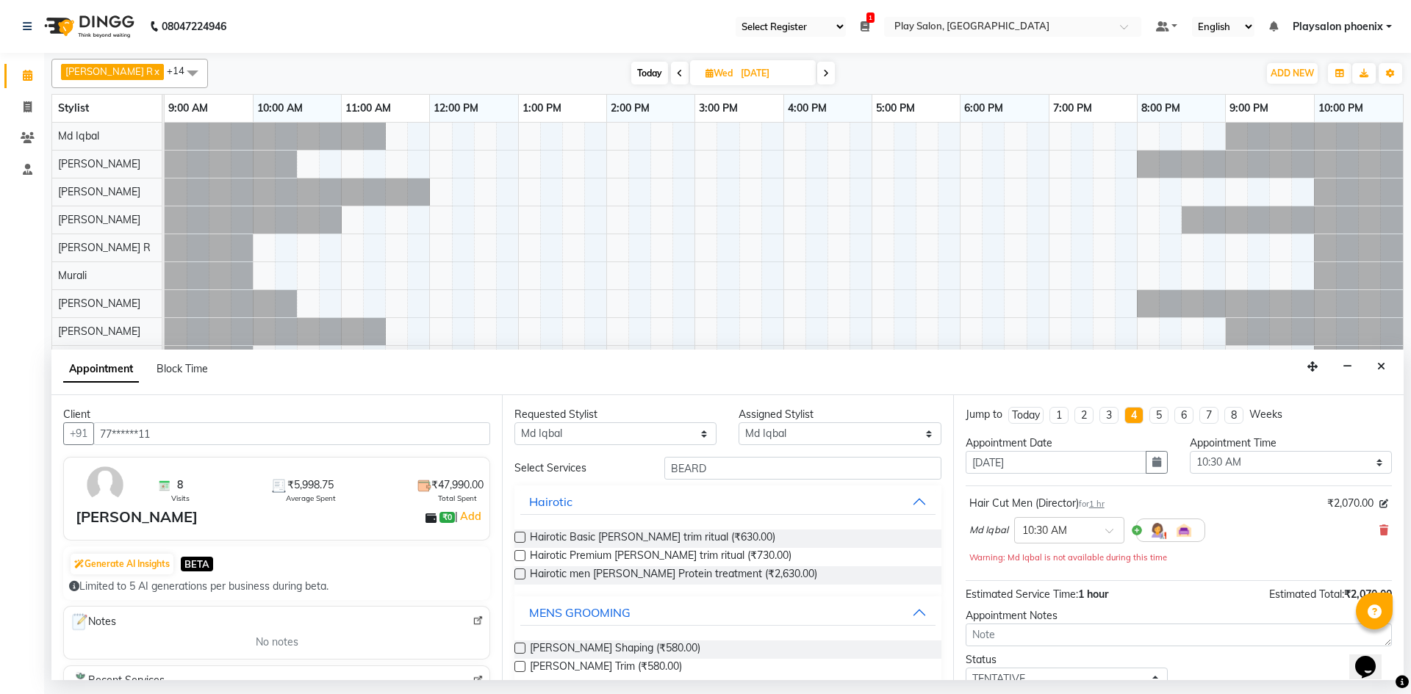
click at [520, 647] on label at bounding box center [519, 648] width 11 height 11
click at [520, 647] on input "checkbox" at bounding box center [519, 650] width 10 height 10
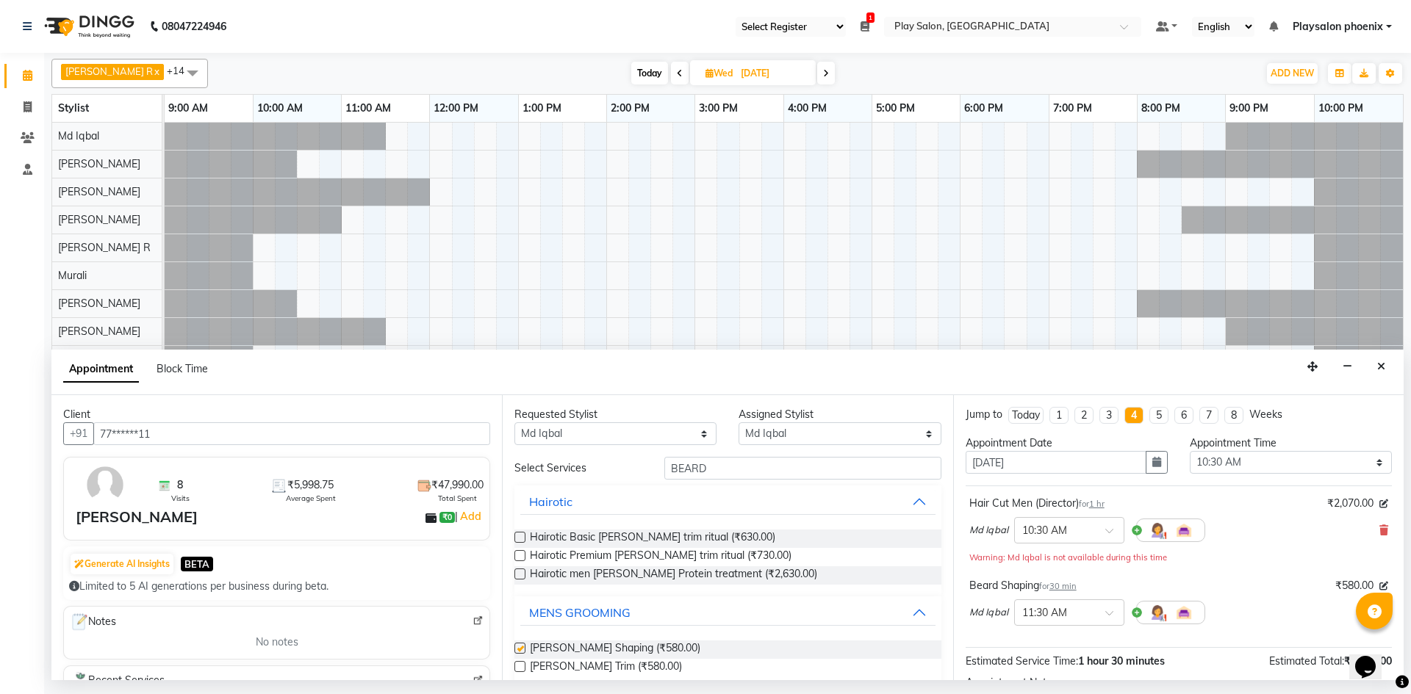
checkbox input "false"
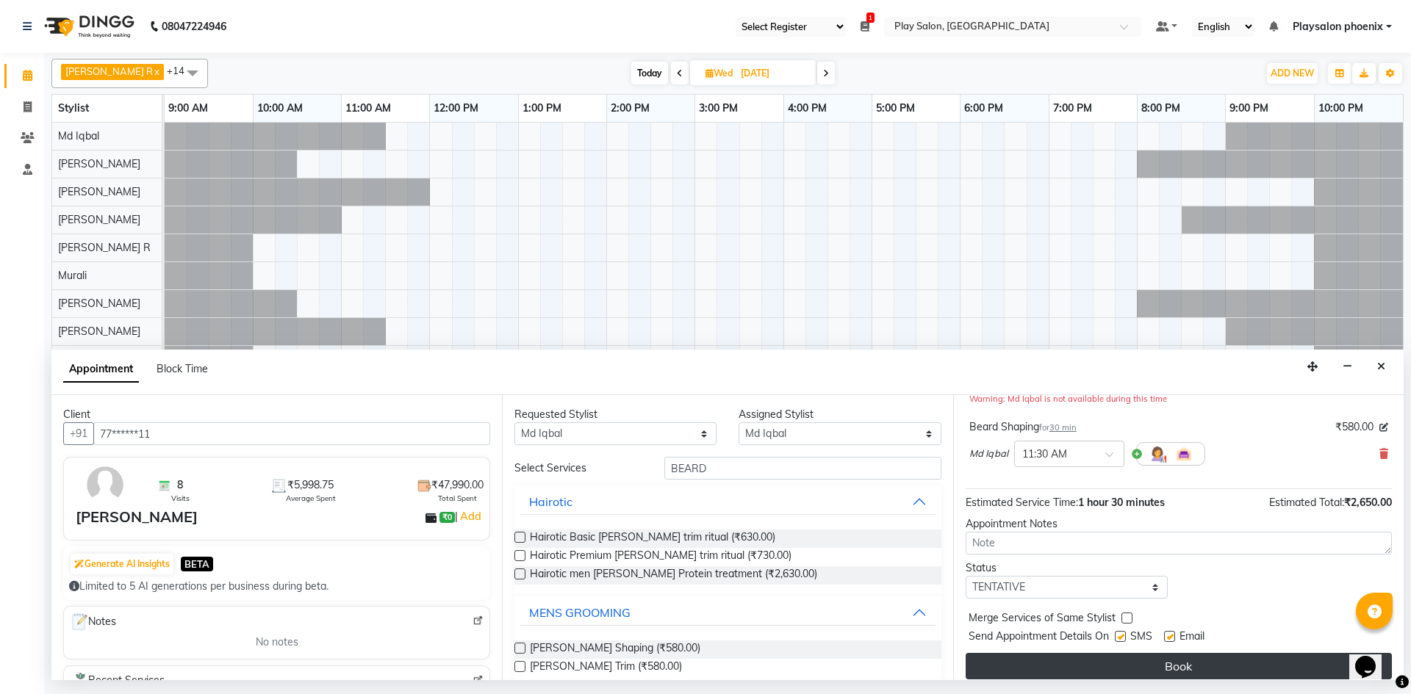
scroll to position [170, 0]
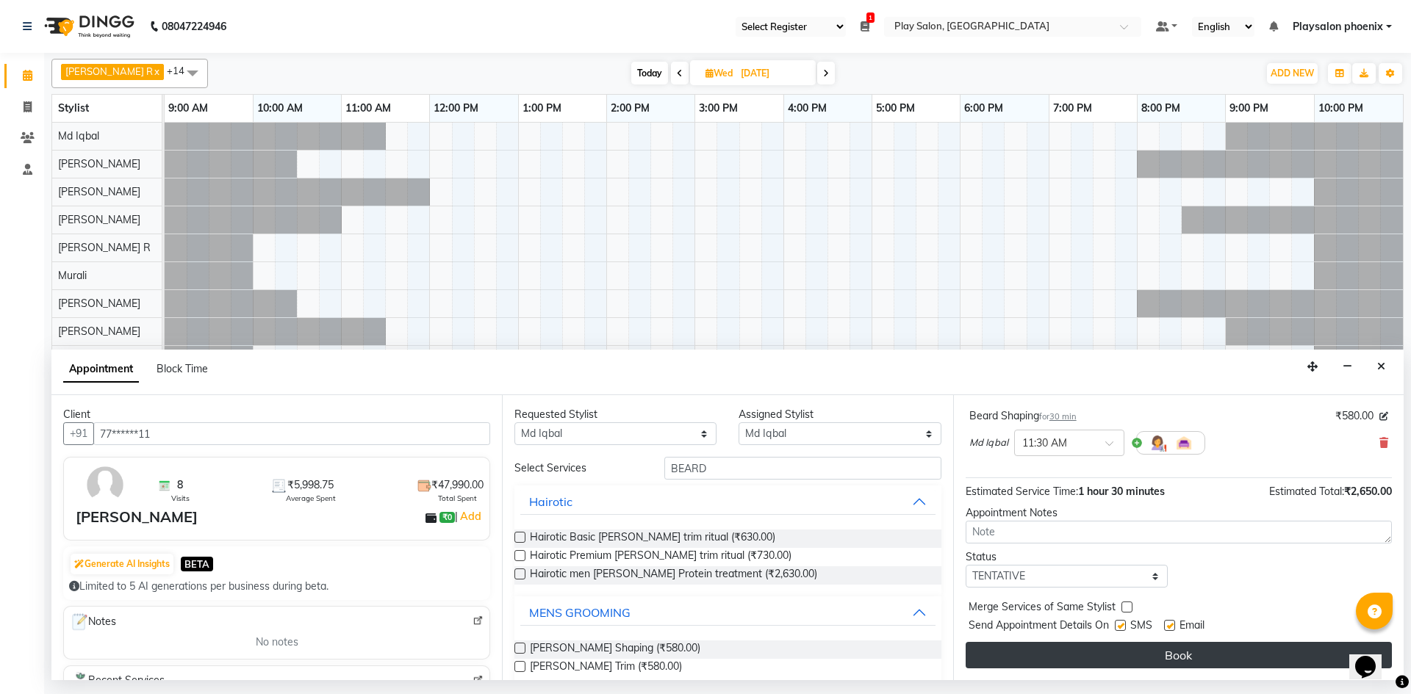
click at [1178, 657] on button "Book" at bounding box center [1179, 655] width 426 height 26
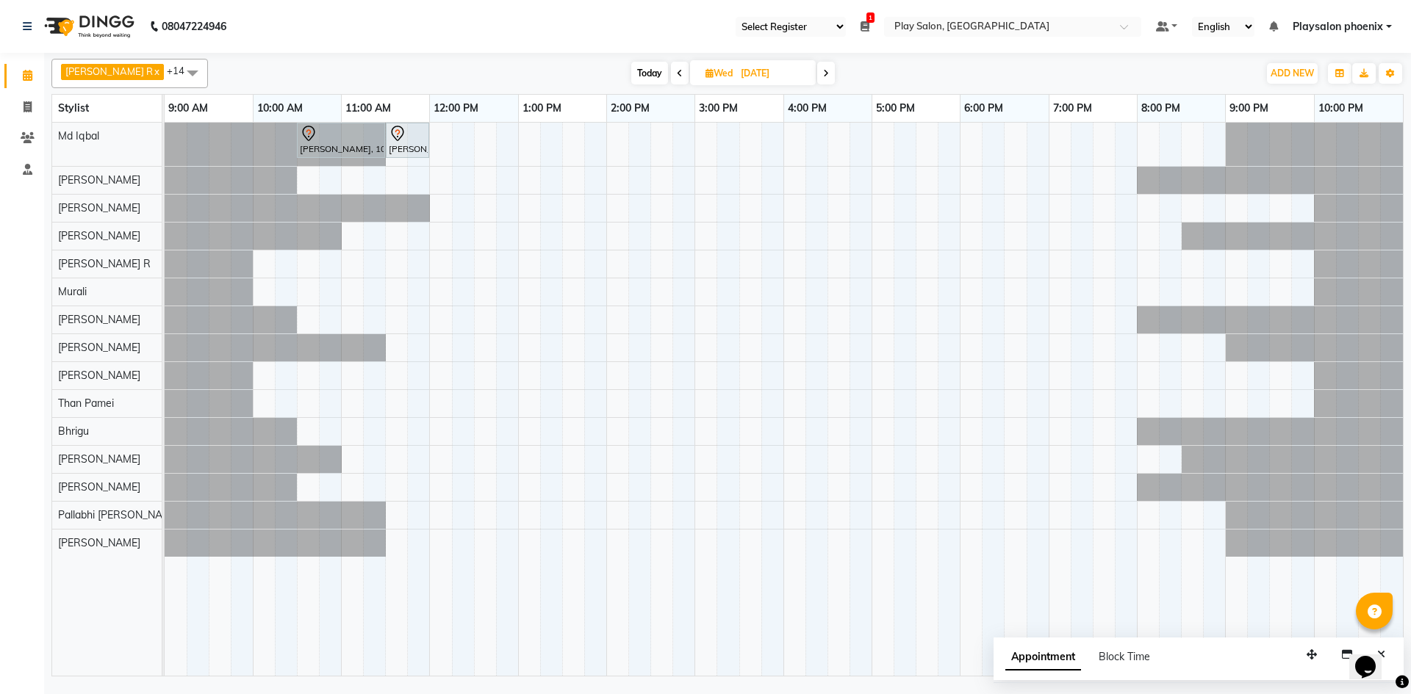
click at [631, 69] on span "Today" at bounding box center [649, 73] width 37 height 23
type input "01-10-2025"
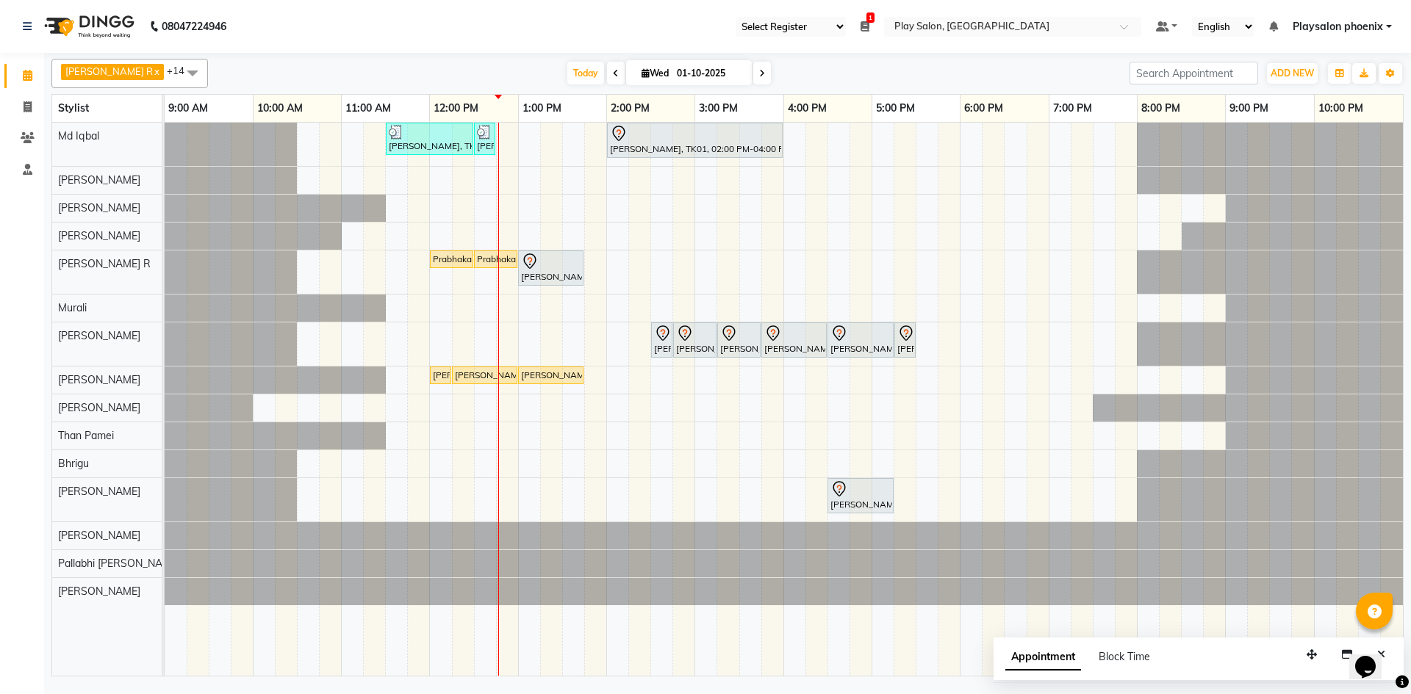
click at [838, 29] on select "Select Register Play Salon Play Salon Phoenix" at bounding box center [791, 27] width 110 height 20
click at [1361, 34] on span "Playsalon phoenix" at bounding box center [1338, 26] width 90 height 15
click at [1302, 102] on link "Sign out" at bounding box center [1316, 101] width 134 height 23
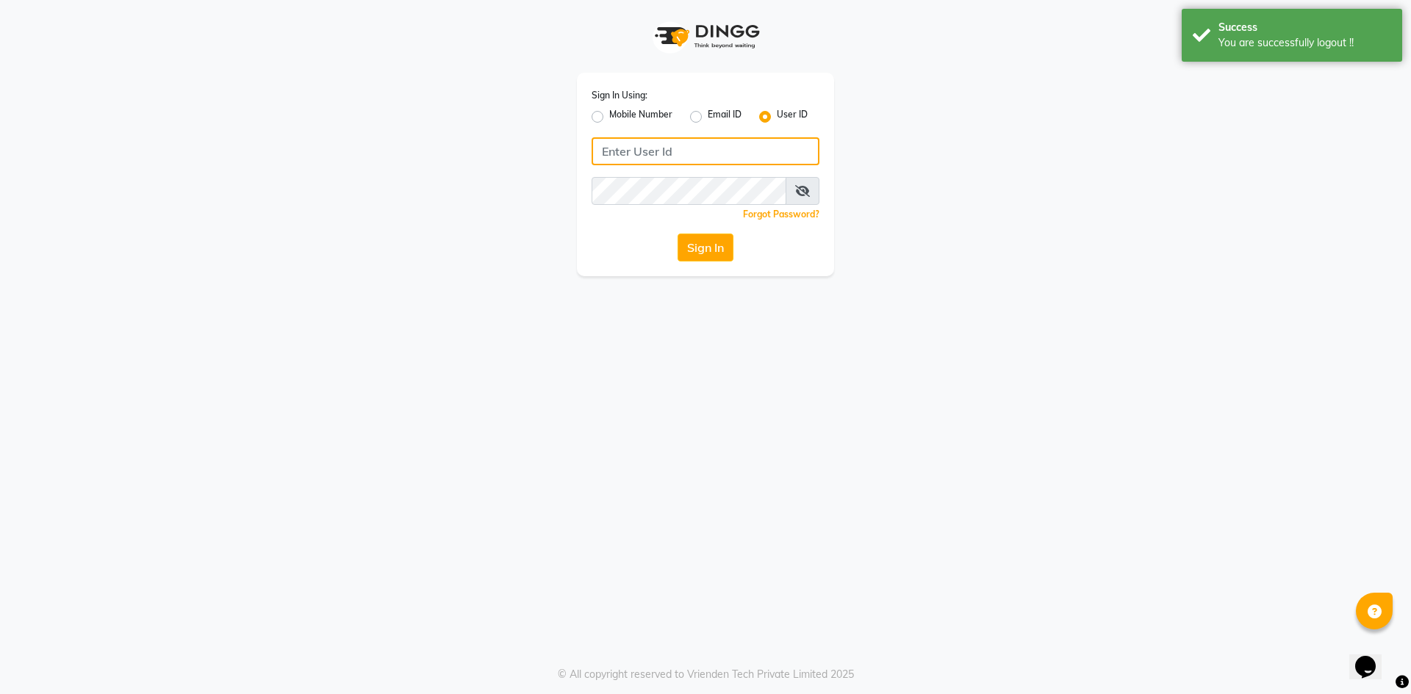
type input "9606078825"
click at [609, 120] on label "Mobile Number" at bounding box center [640, 117] width 63 height 18
click at [609, 118] on input "Mobile Number" at bounding box center [614, 113] width 10 height 10
radio input "true"
radio input "false"
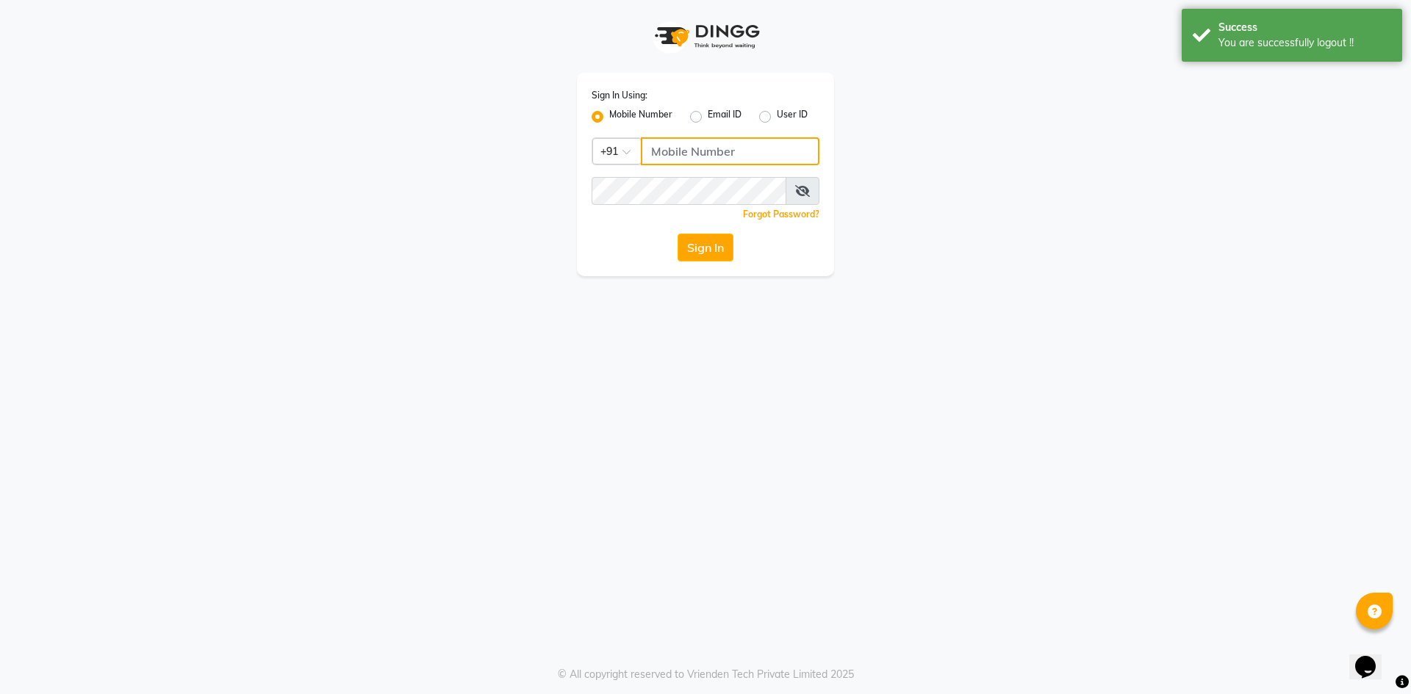
click at [736, 159] on input "Username" at bounding box center [730, 151] width 179 height 28
type input "8105598368"
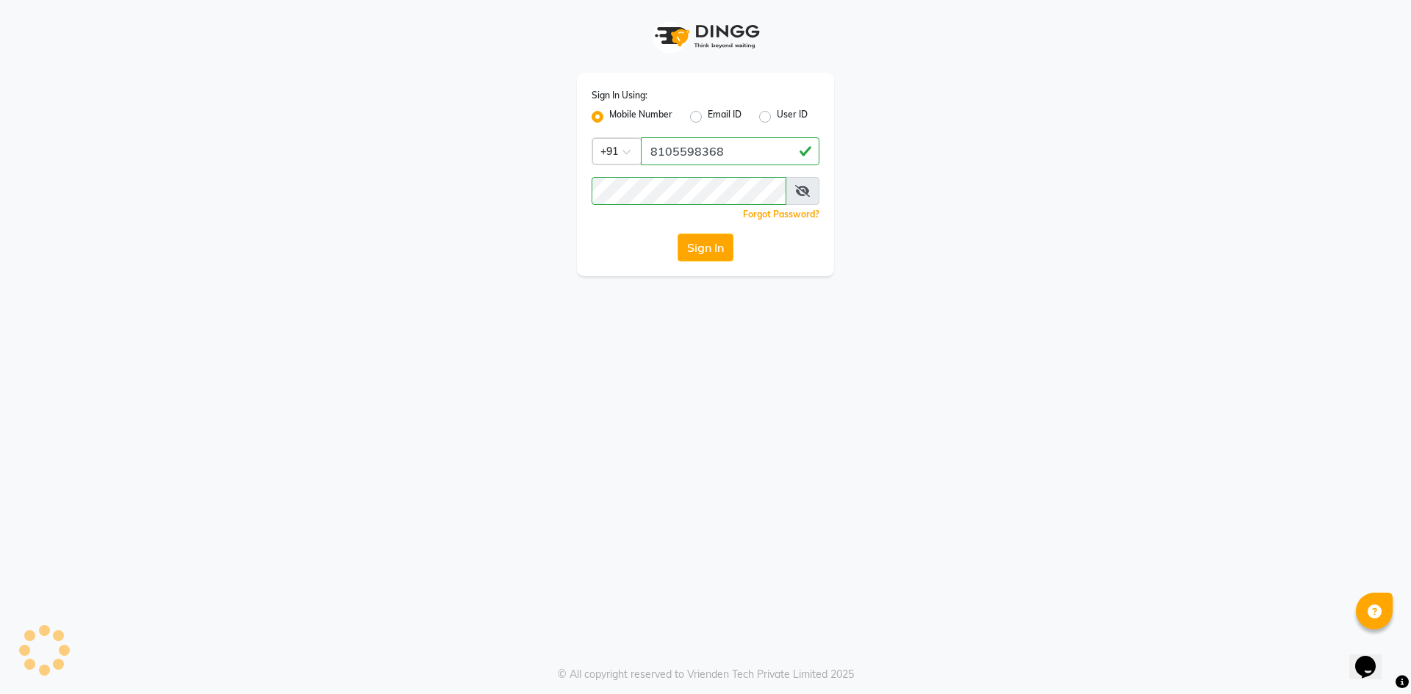
click at [627, 221] on div "Forgot Password?" at bounding box center [706, 213] width 228 height 15
click at [700, 251] on button "Sign In" at bounding box center [706, 248] width 56 height 28
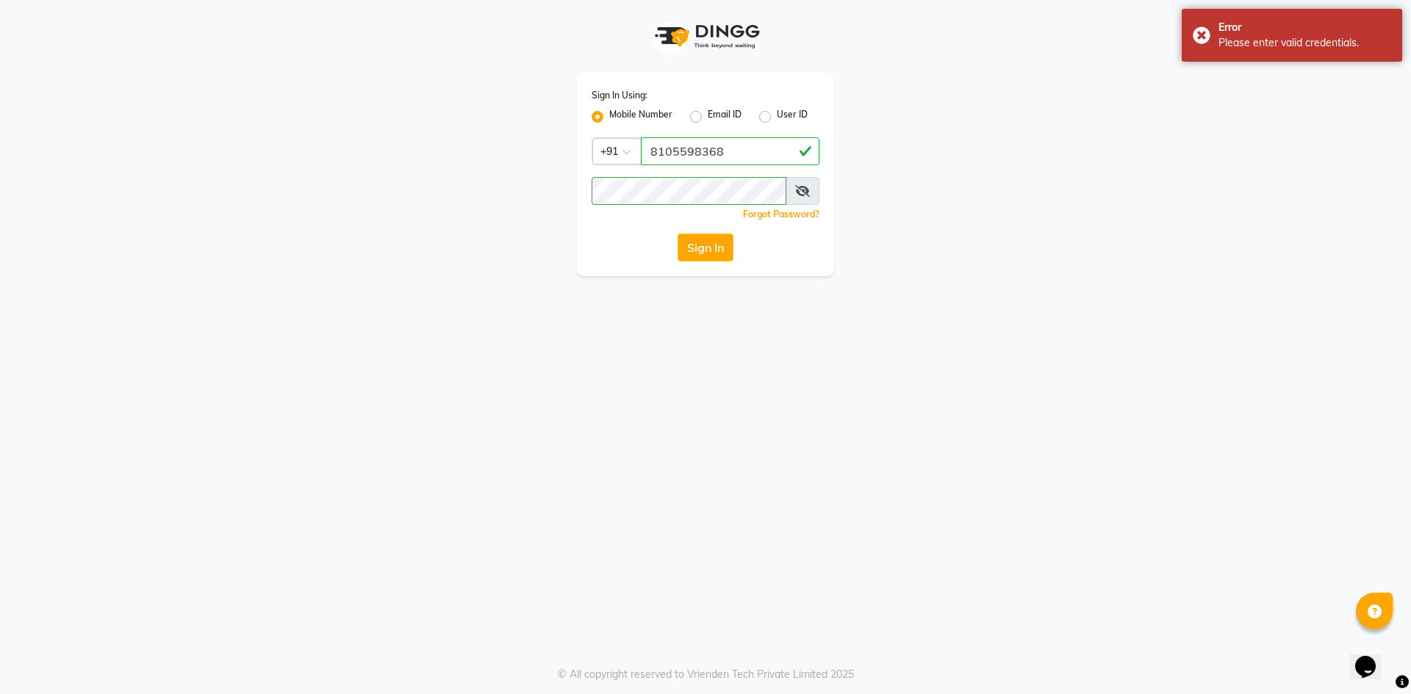
click at [800, 190] on icon at bounding box center [802, 191] width 15 height 12
click at [586, 198] on div "Sign In Using: Mobile Number Email ID User ID Country Code × +91 8105598368 Rem…" at bounding box center [705, 175] width 257 height 204
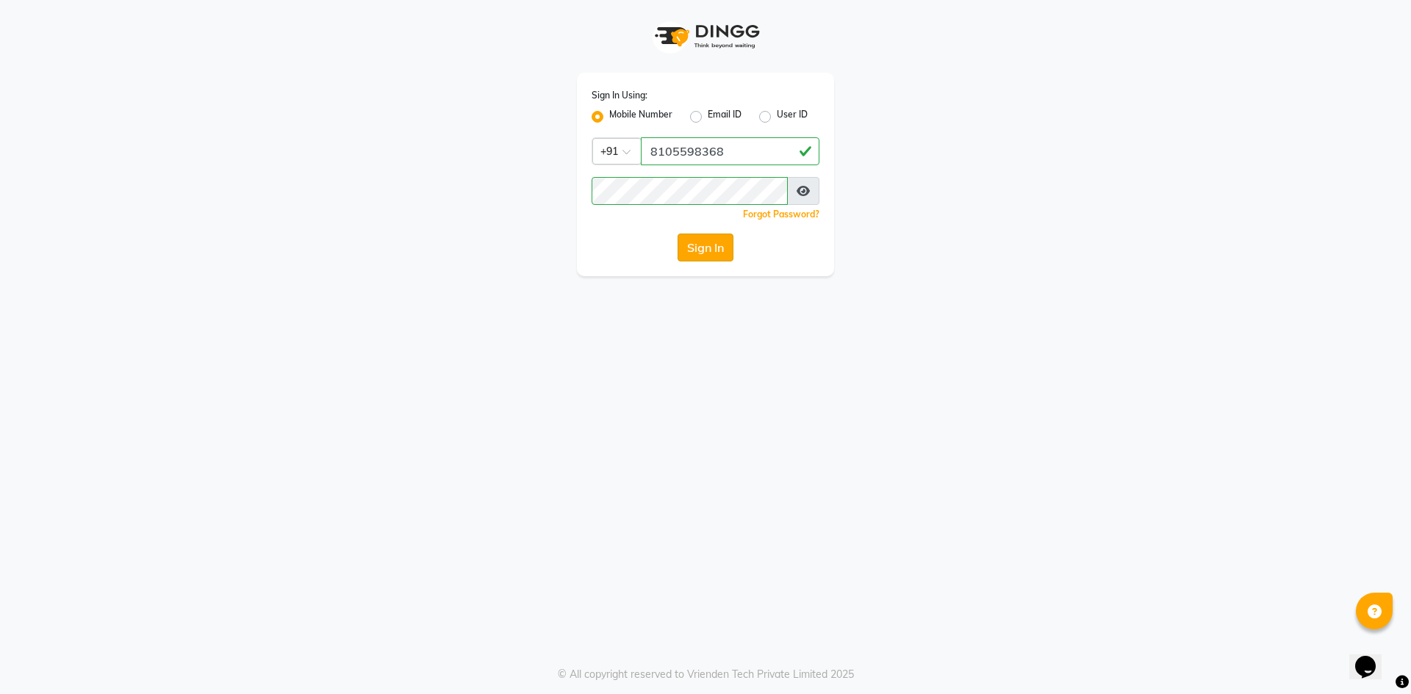
click at [695, 242] on button "Sign In" at bounding box center [706, 248] width 56 height 28
